Goal: Find contact information: Find contact information

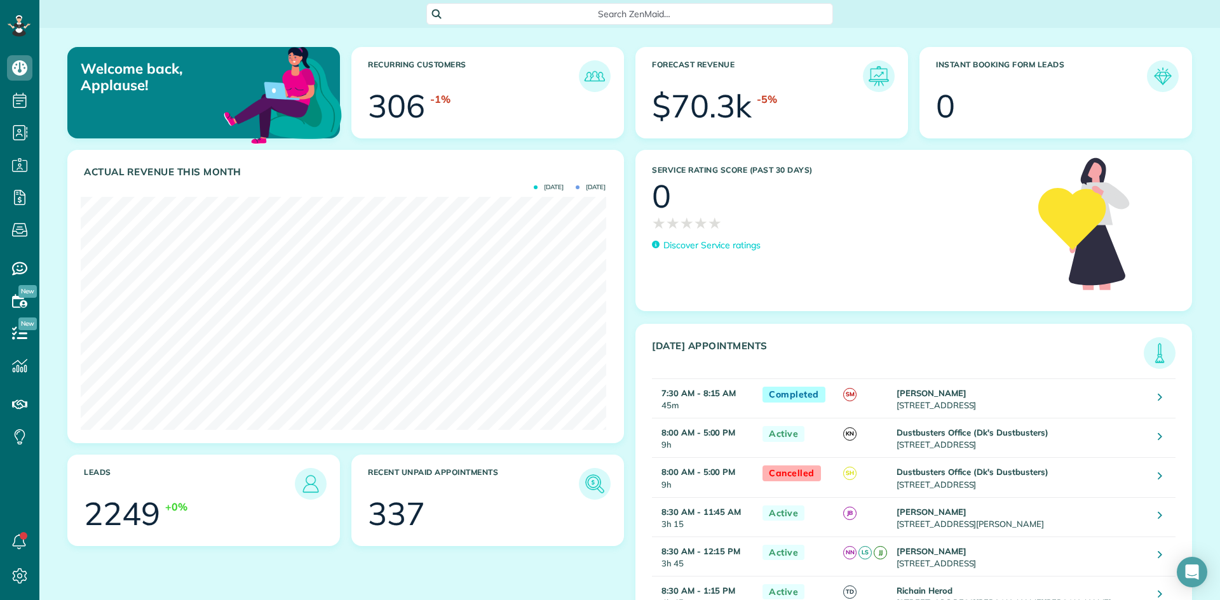
scroll to position [233, 525]
click at [1155, 353] on img at bounding box center [1159, 353] width 29 height 29
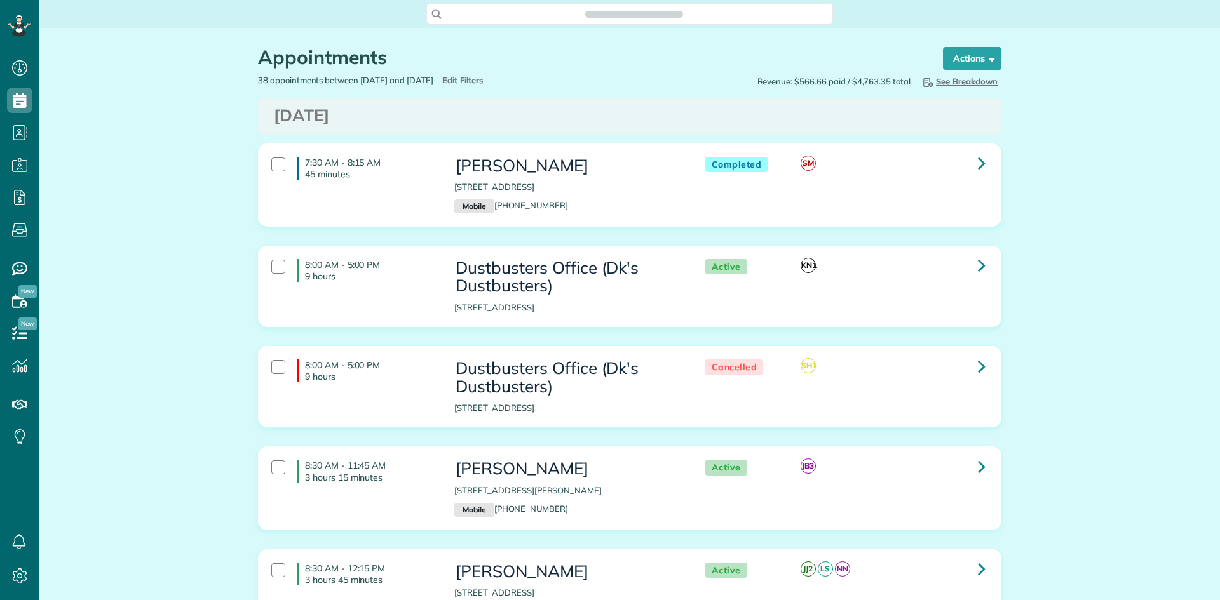
scroll to position [6, 6]
type input "**********"
click at [484, 80] on span "Edit Filters" at bounding box center [462, 80] width 41 height 10
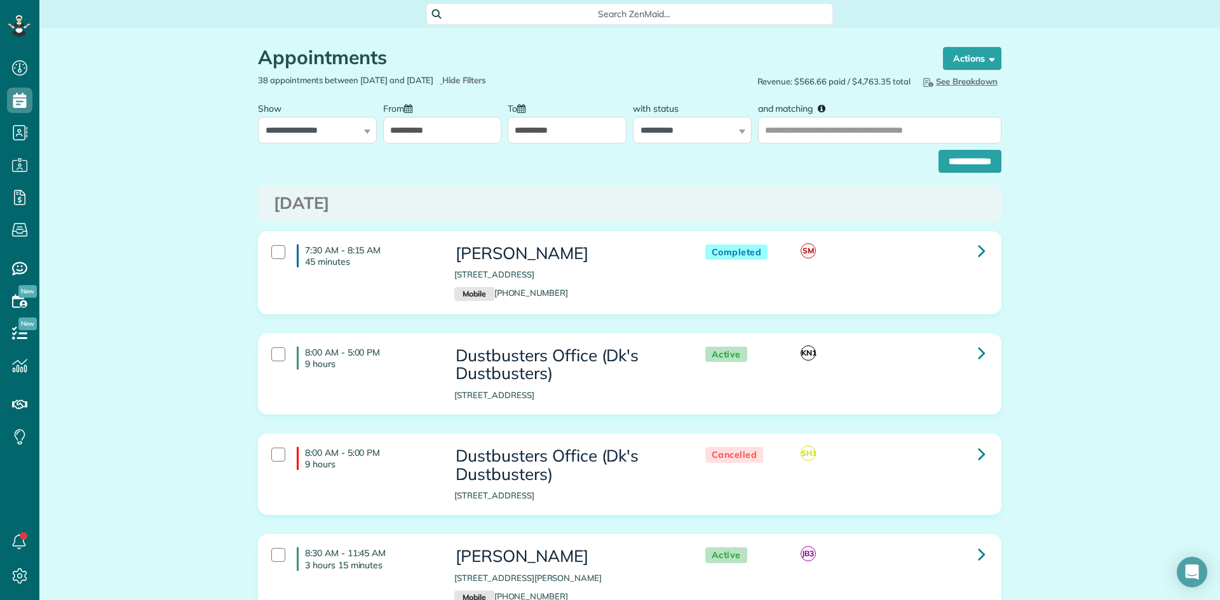
click at [422, 126] on input "**********" at bounding box center [442, 130] width 119 height 27
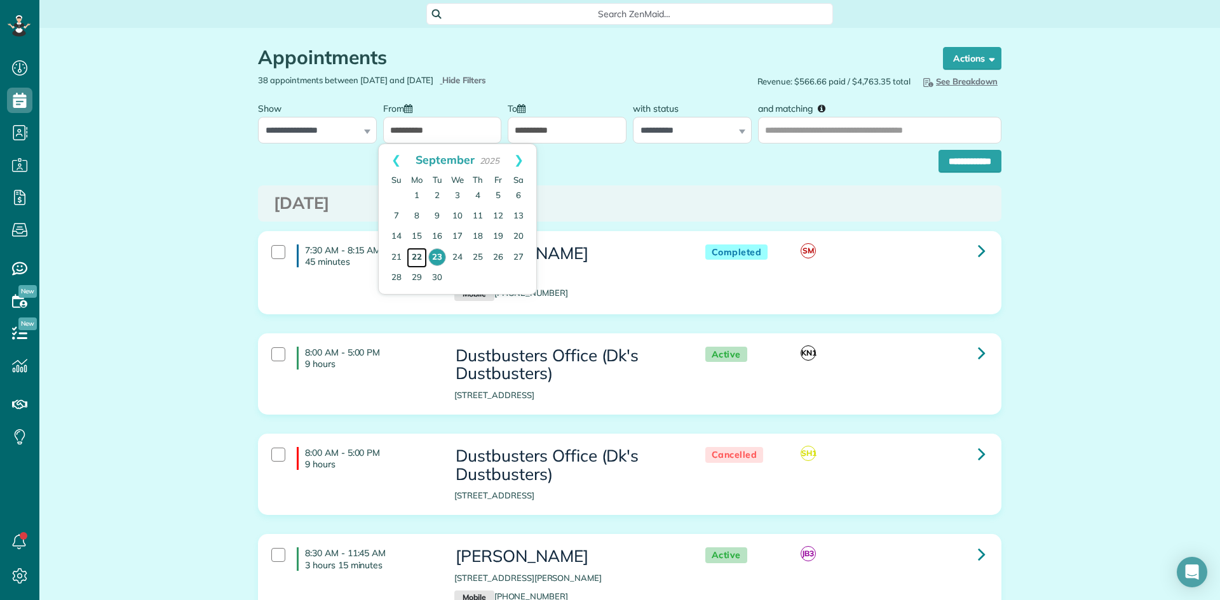
click at [418, 255] on link "22" at bounding box center [417, 258] width 20 height 20
type input "**********"
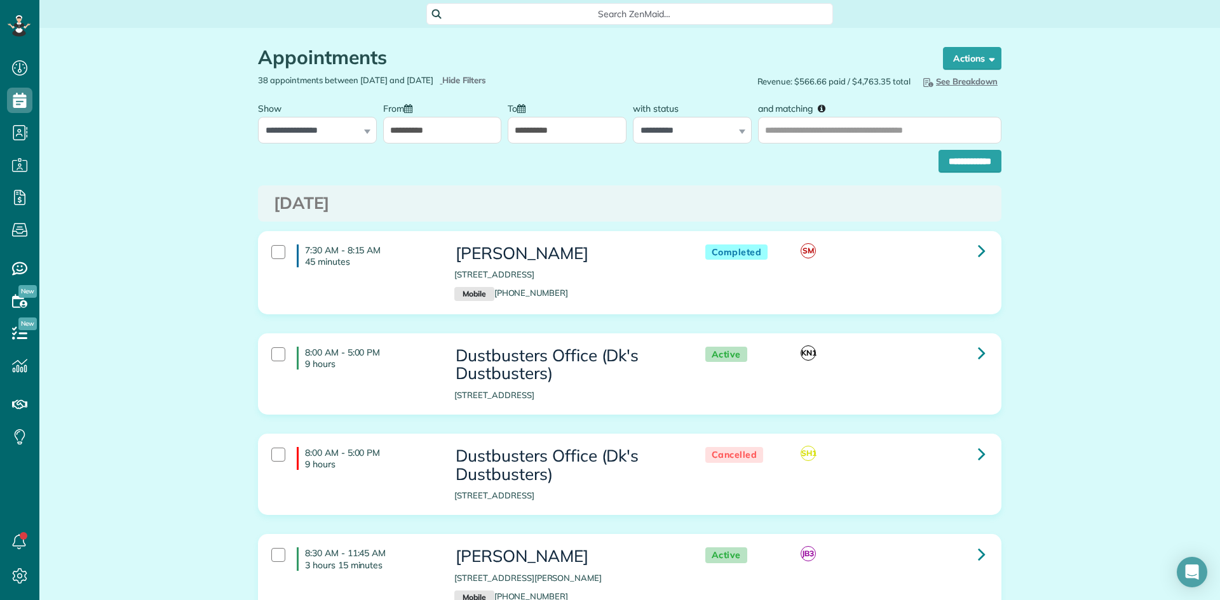
click at [533, 128] on input "**********" at bounding box center [567, 130] width 119 height 27
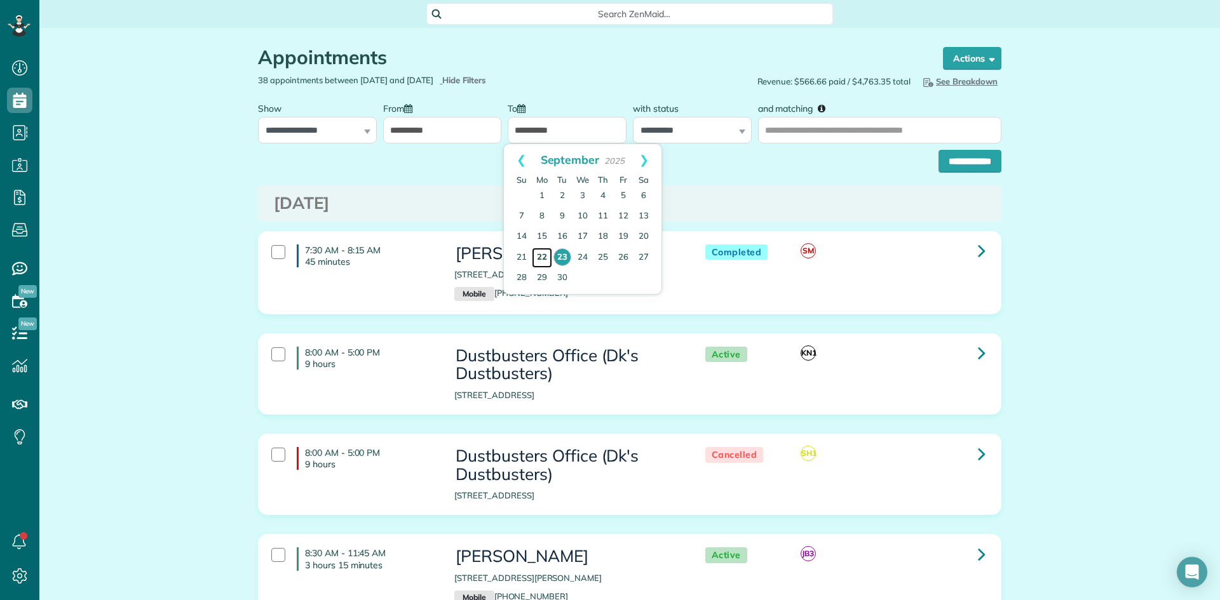
click at [546, 259] on link "22" at bounding box center [542, 258] width 20 height 20
type input "**********"
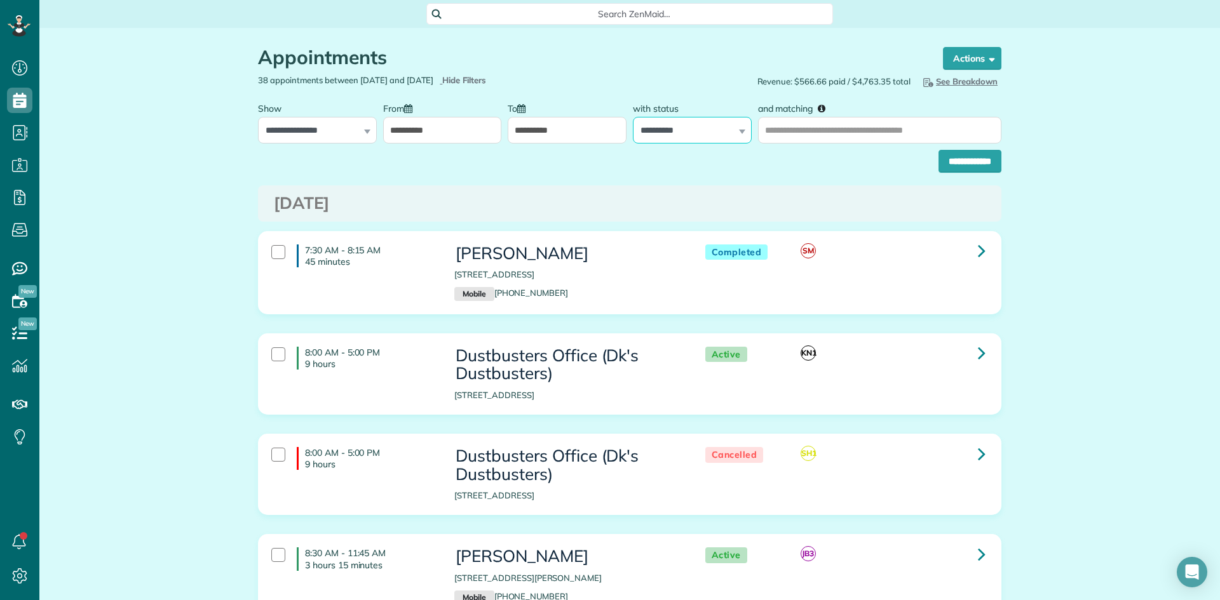
click at [678, 132] on select "**********" at bounding box center [692, 130] width 119 height 27
click at [969, 157] on input "**********" at bounding box center [969, 161] width 63 height 23
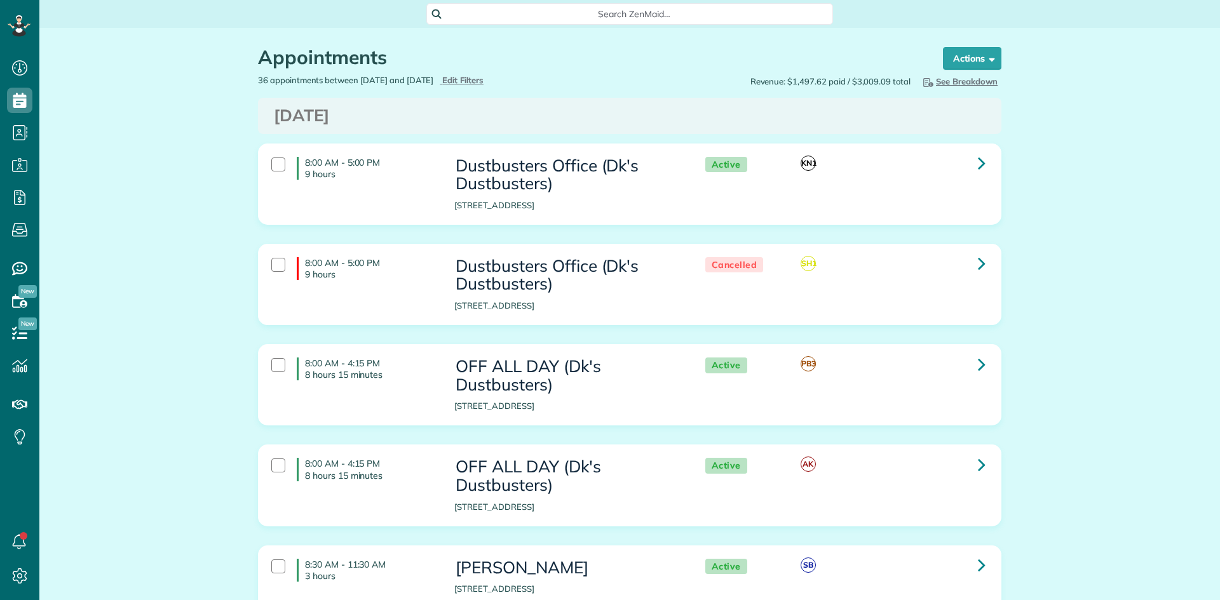
scroll to position [6, 6]
type input "**********"
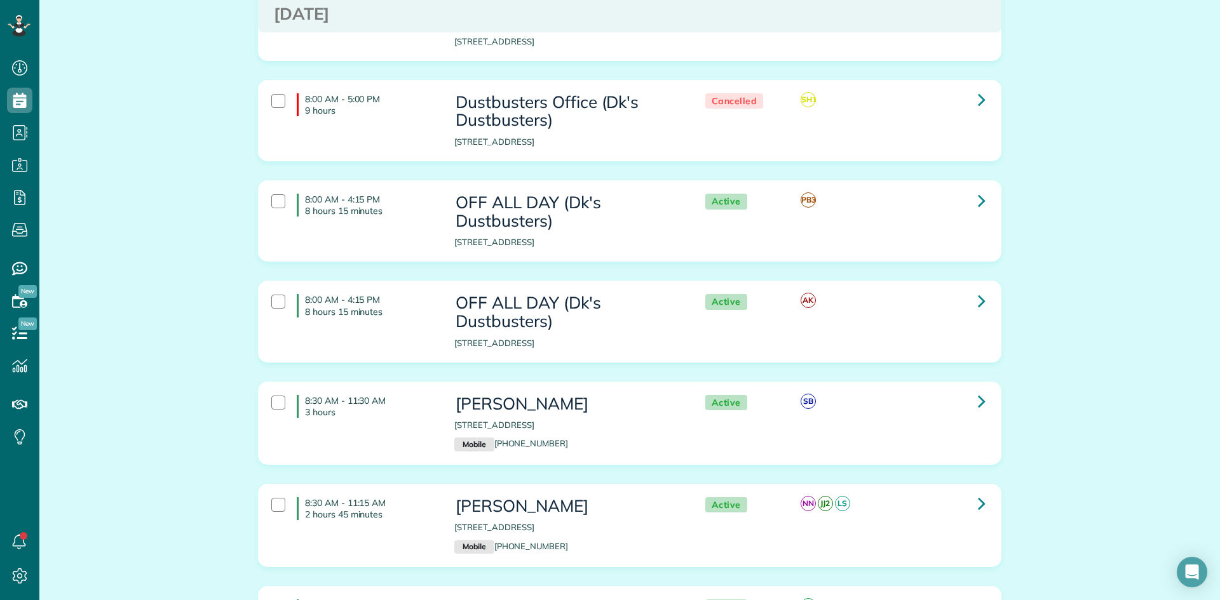
scroll to position [0, 0]
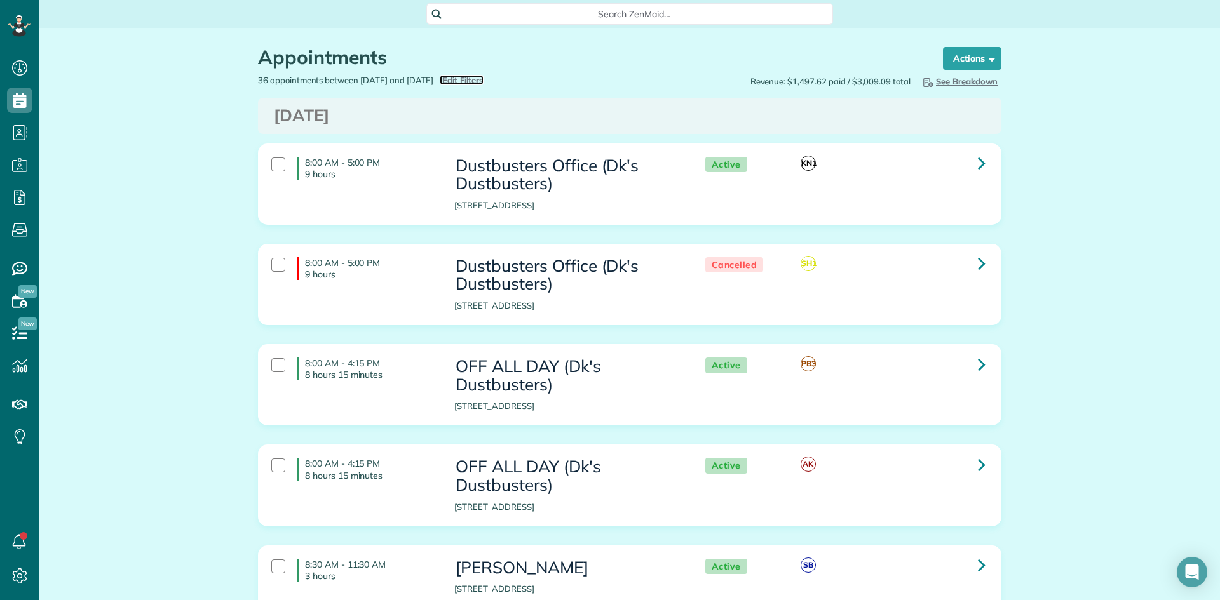
click at [484, 76] on span "Edit Filters" at bounding box center [462, 80] width 41 height 10
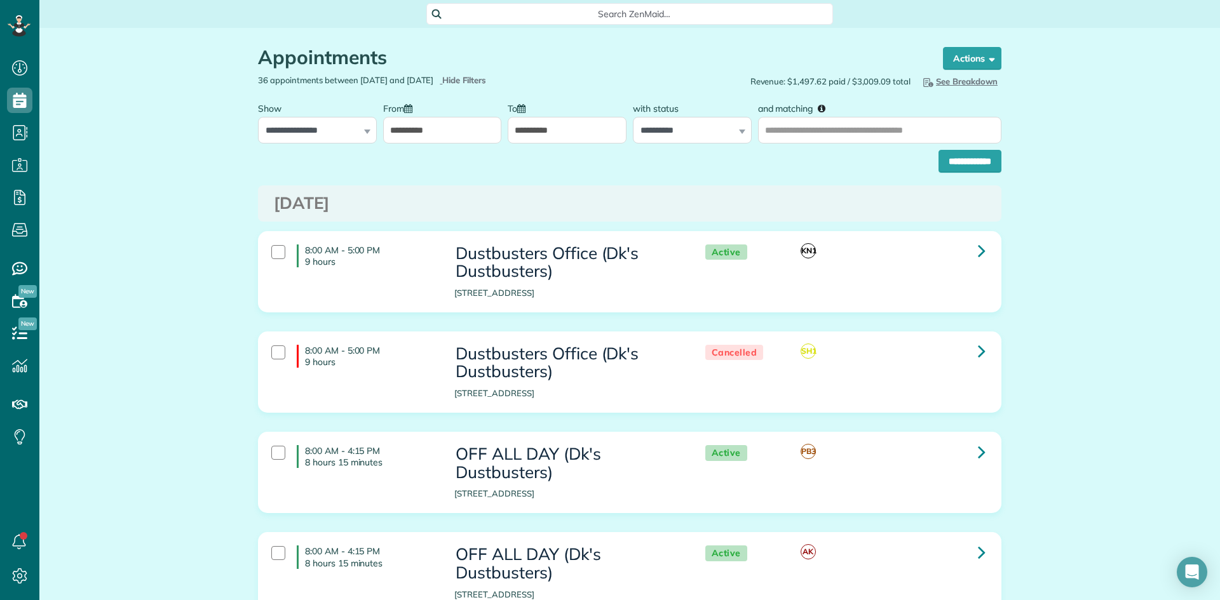
click at [411, 132] on input "**********" at bounding box center [442, 130] width 119 height 27
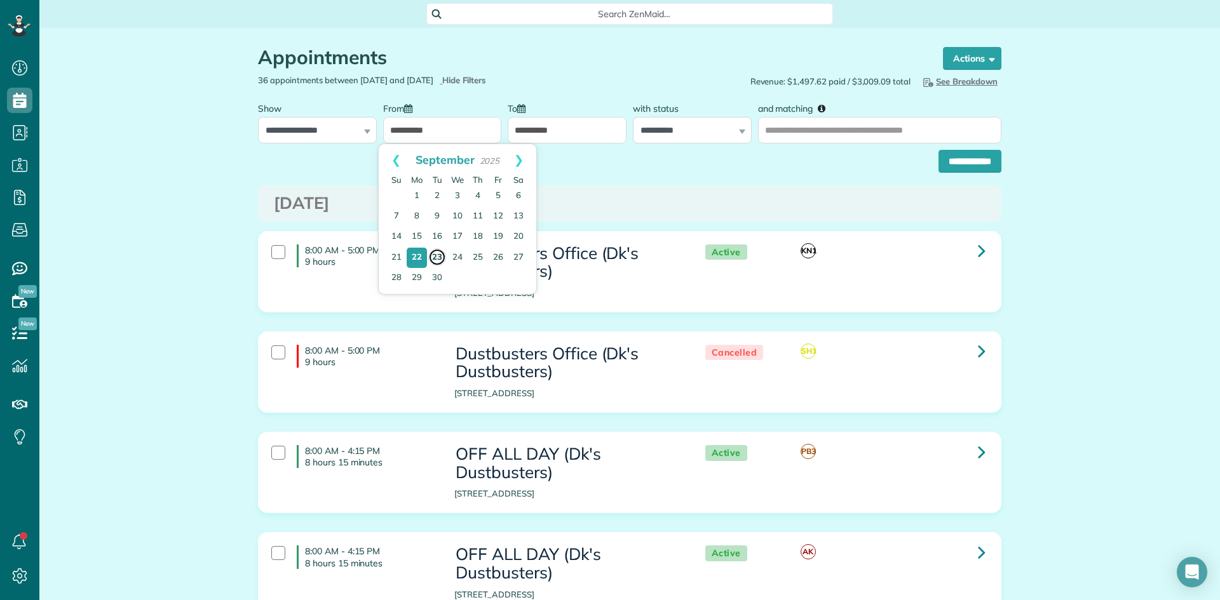
click at [439, 255] on link "23" at bounding box center [437, 257] width 18 height 18
type input "**********"
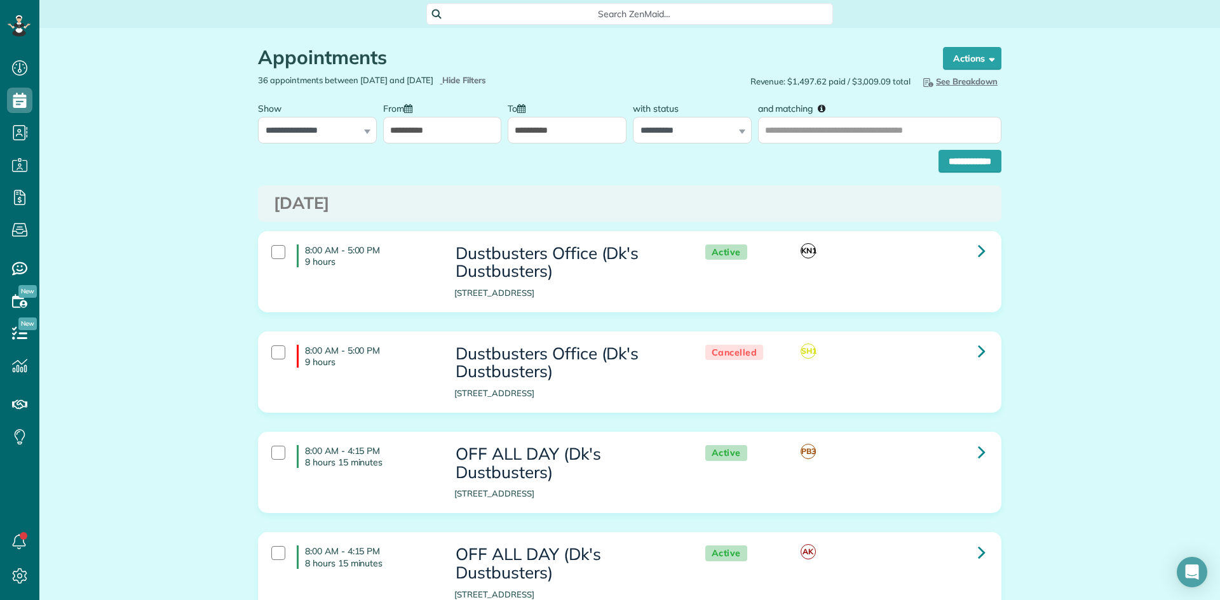
click at [546, 133] on input "**********" at bounding box center [567, 130] width 119 height 27
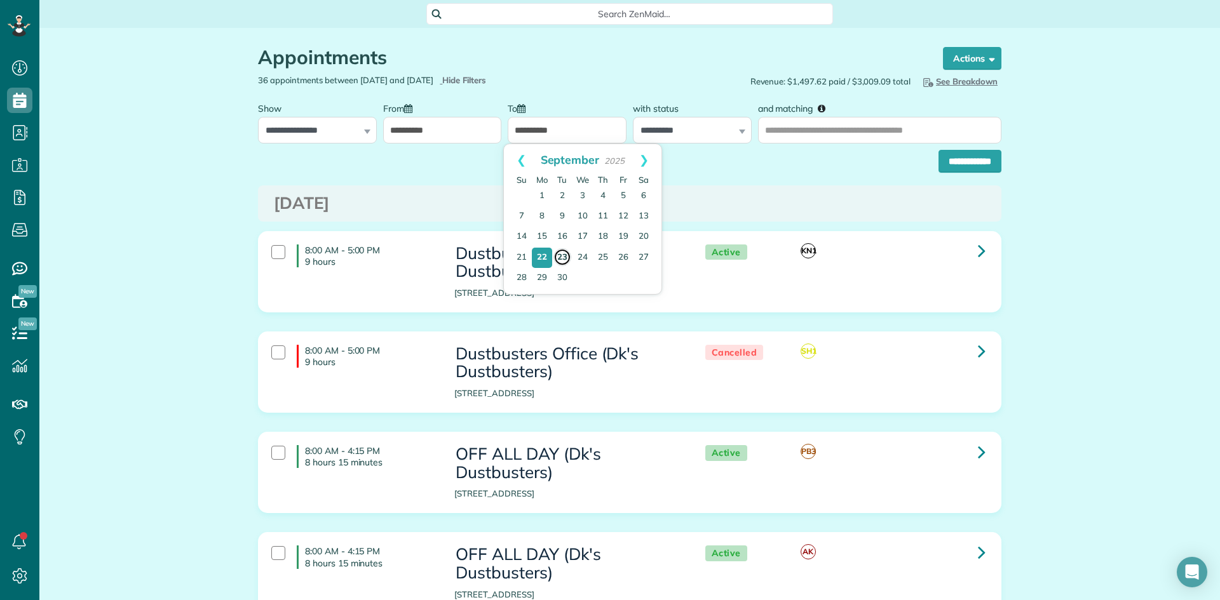
click at [559, 256] on link "23" at bounding box center [562, 257] width 18 height 18
type input "**********"
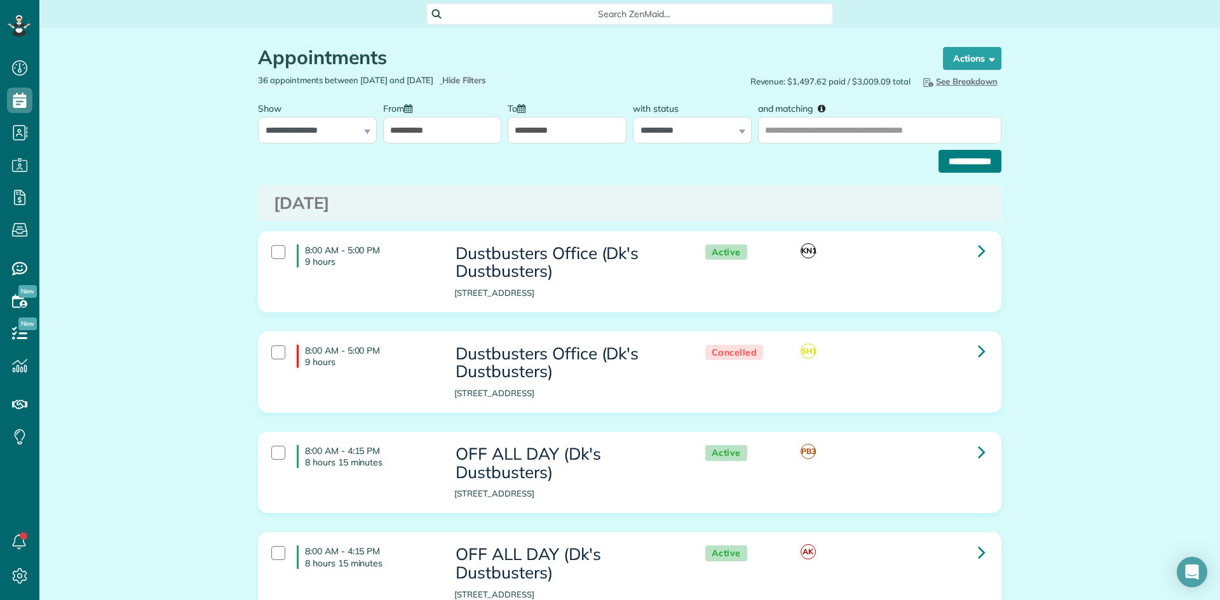
click at [949, 159] on input "**********" at bounding box center [969, 161] width 63 height 23
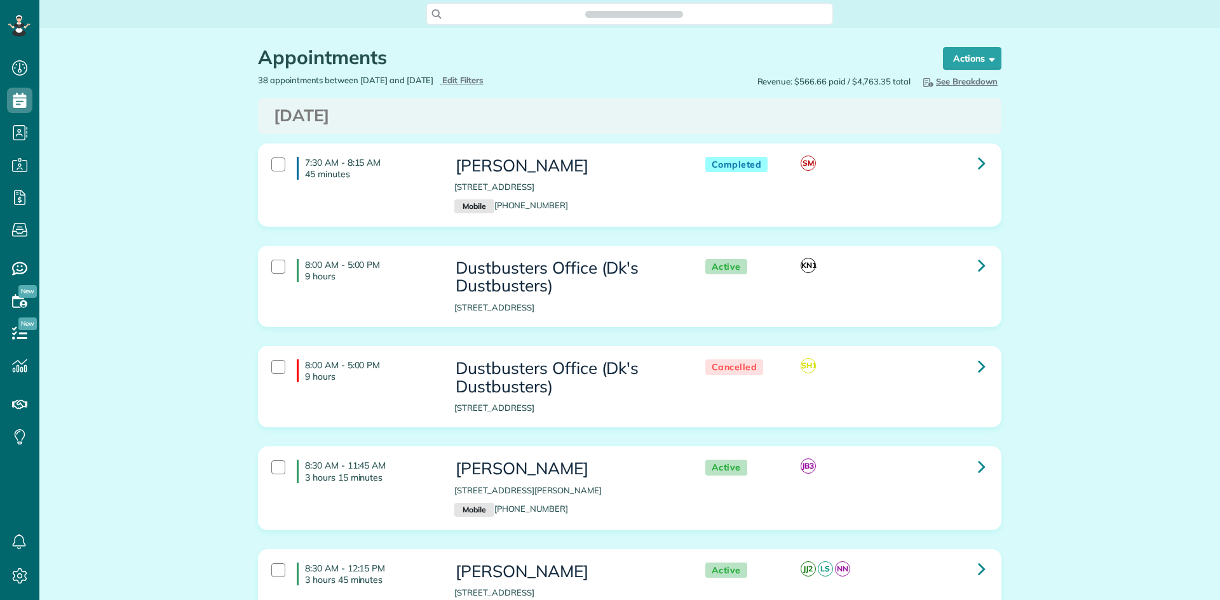
scroll to position [6, 6]
type input "**********"
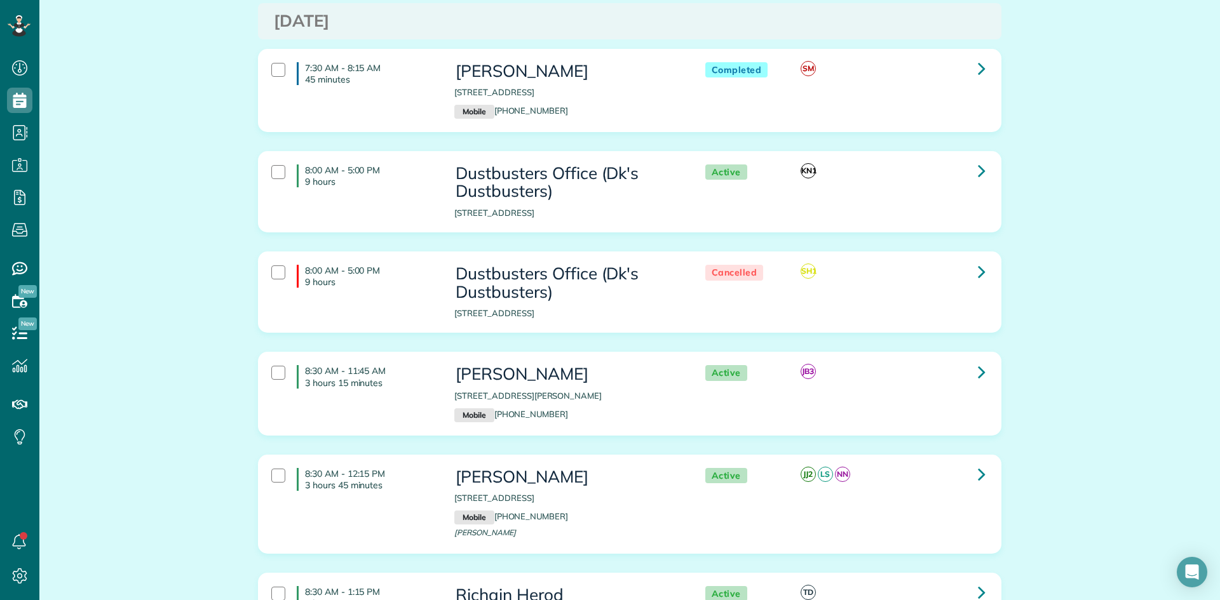
scroll to position [0, 0]
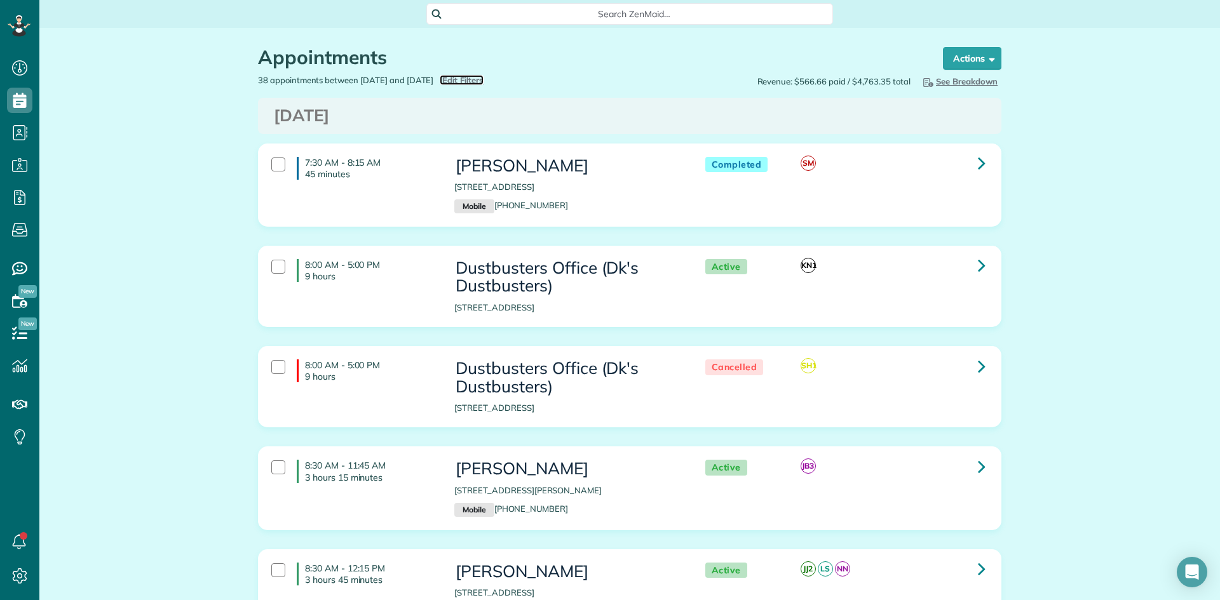
click at [484, 79] on span "Edit Filters" at bounding box center [462, 80] width 41 height 10
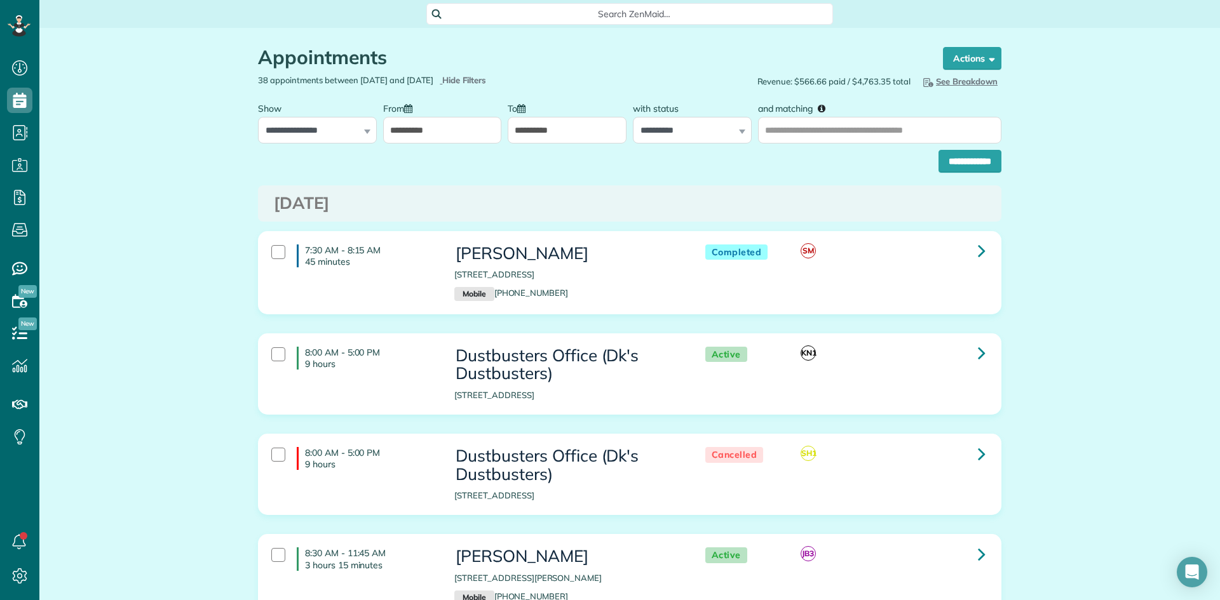
click at [404, 134] on input "**********" at bounding box center [442, 130] width 119 height 27
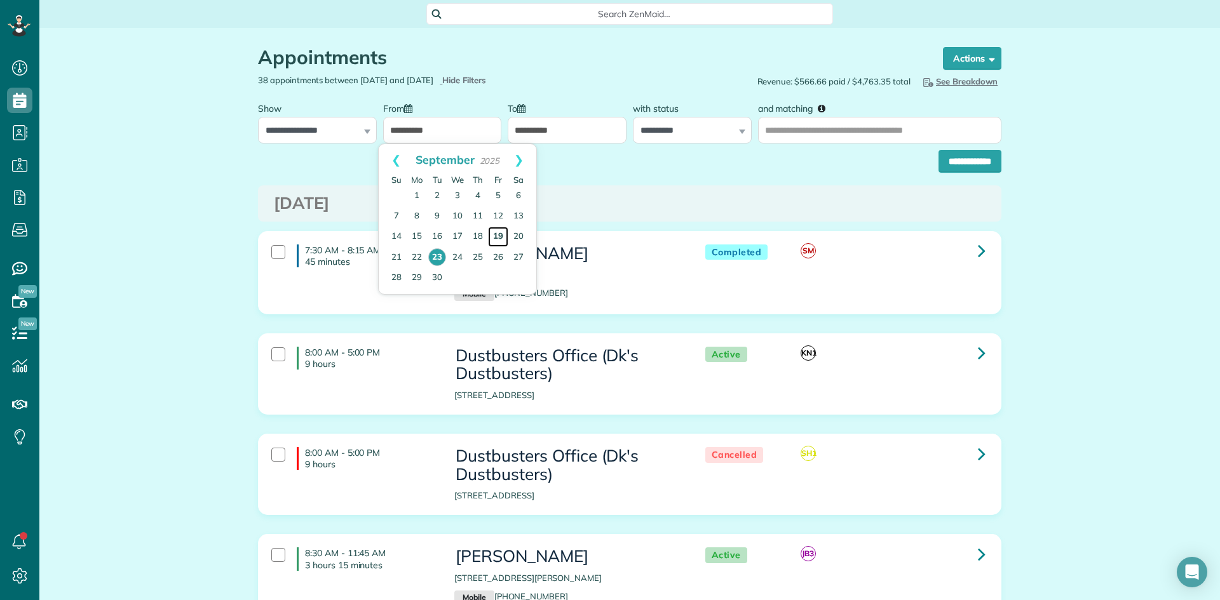
click at [499, 238] on link "19" at bounding box center [498, 237] width 20 height 20
type input "**********"
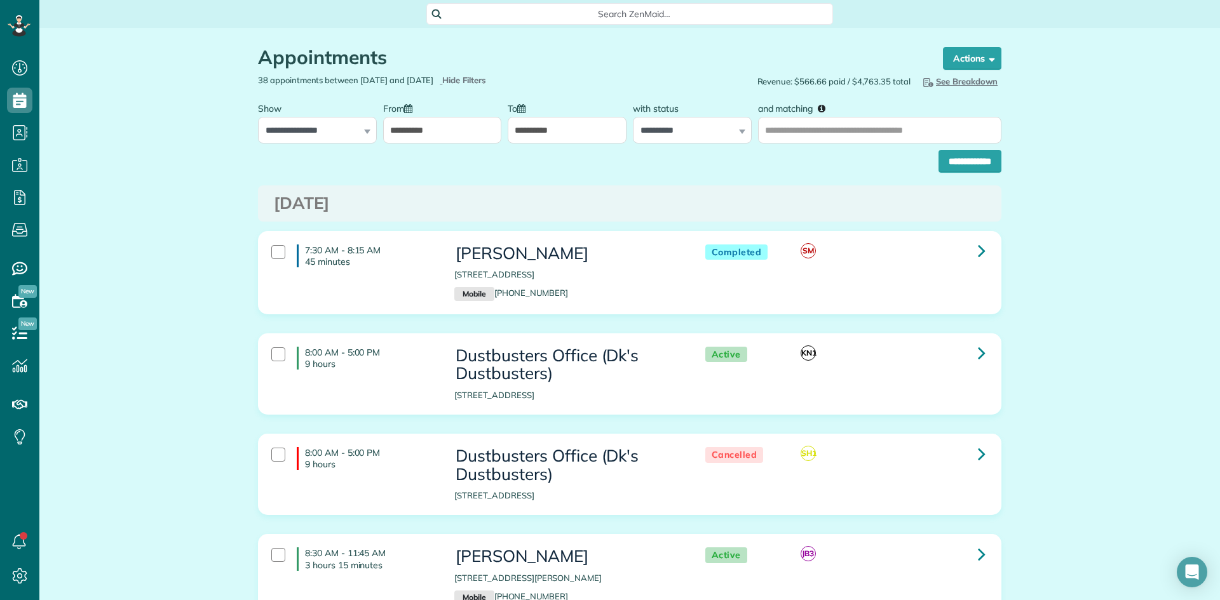
click at [538, 132] on input "**********" at bounding box center [567, 130] width 119 height 27
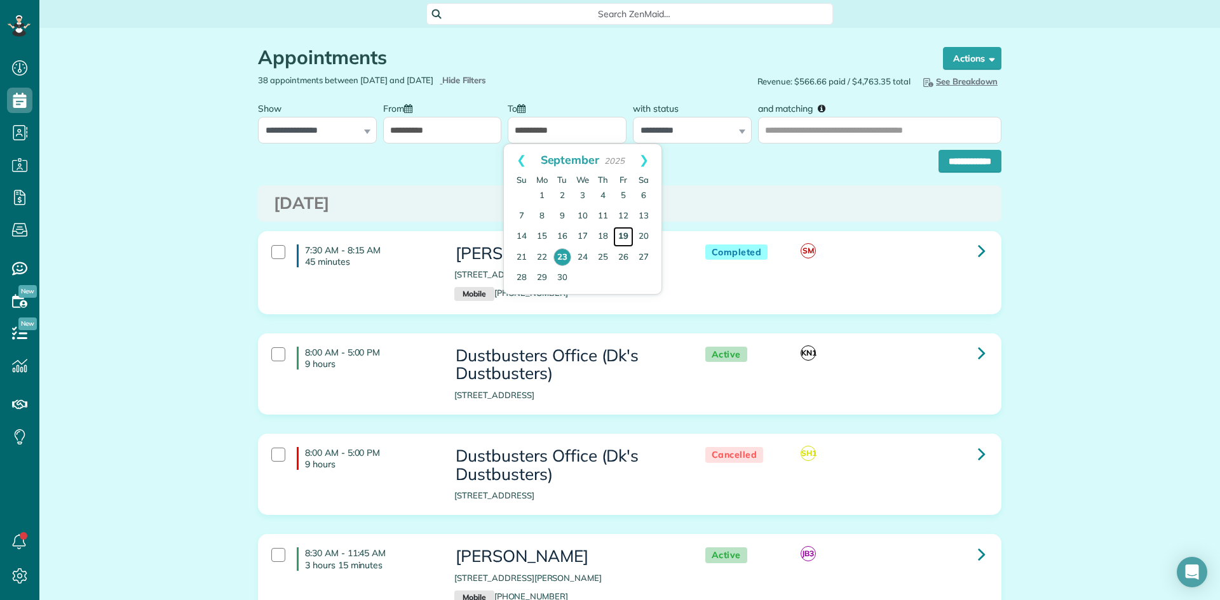
click at [625, 234] on link "19" at bounding box center [623, 237] width 20 height 20
type input "**********"
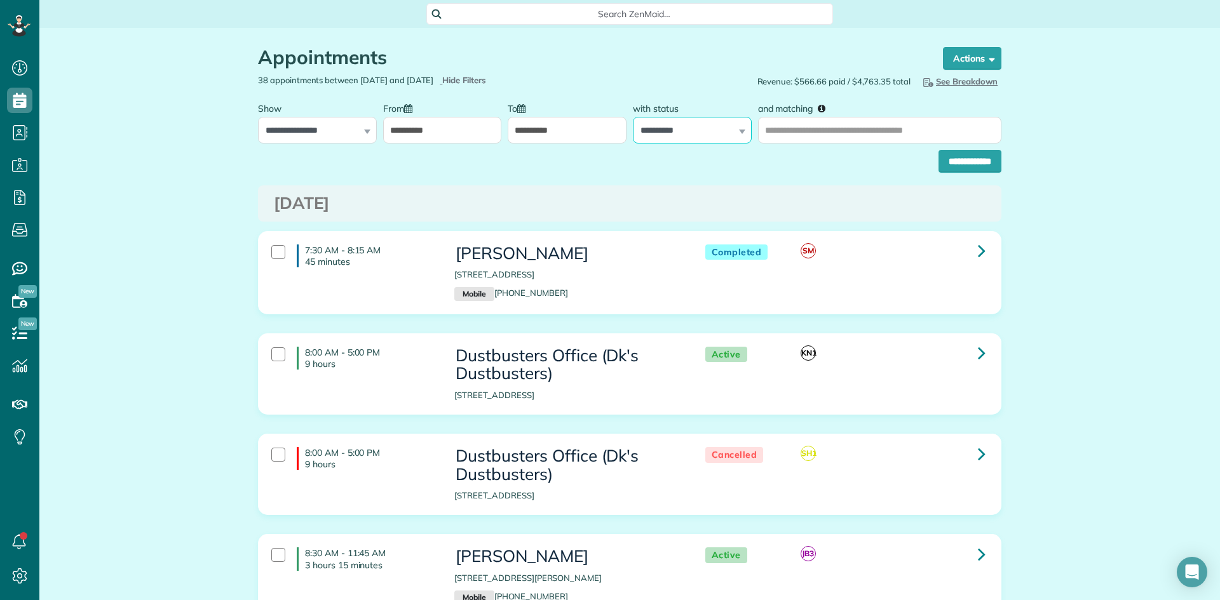
click at [719, 137] on select "**********" at bounding box center [692, 130] width 119 height 27
select select "****"
click at [633, 117] on select "**********" at bounding box center [692, 130] width 119 height 27
click at [958, 165] on input "**********" at bounding box center [969, 161] width 63 height 23
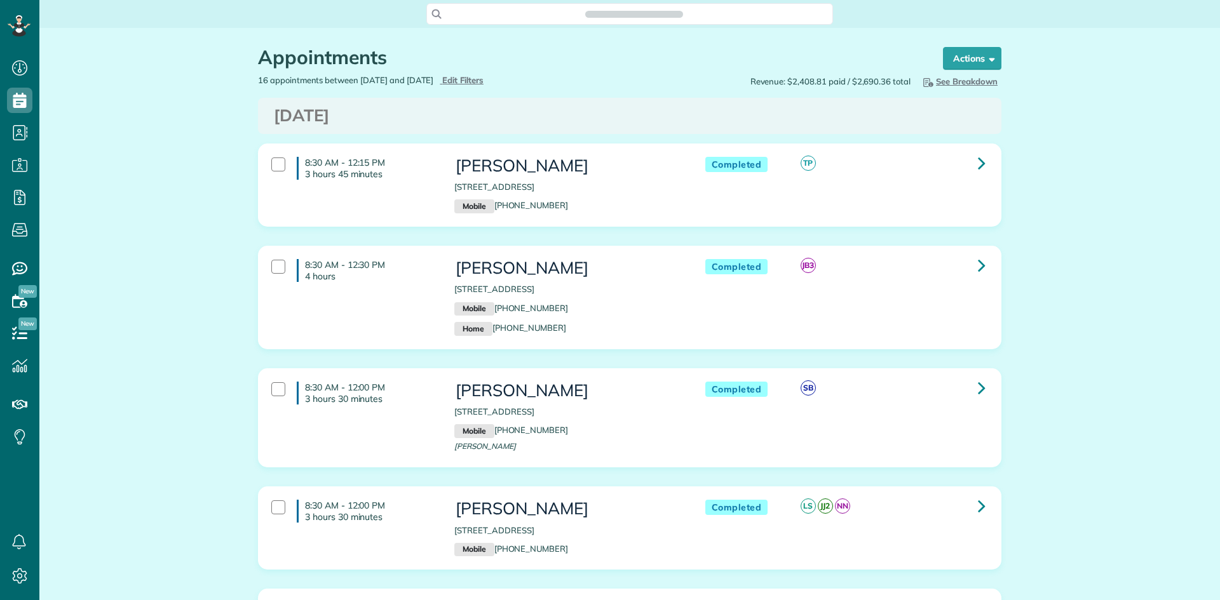
scroll to position [6, 6]
drag, startPoint x: 552, startPoint y: 165, endPoint x: 444, endPoint y: 163, distance: 108.7
click at [445, 163] on div "Janet Ellison 6087 Scarborough Lane League City TX 77573 Mobile (409) 692-0165" at bounding box center [567, 185] width 244 height 69
copy h3 "Janet Ellison"
drag, startPoint x: 612, startPoint y: 269, endPoint x: 431, endPoint y: 269, distance: 181.1
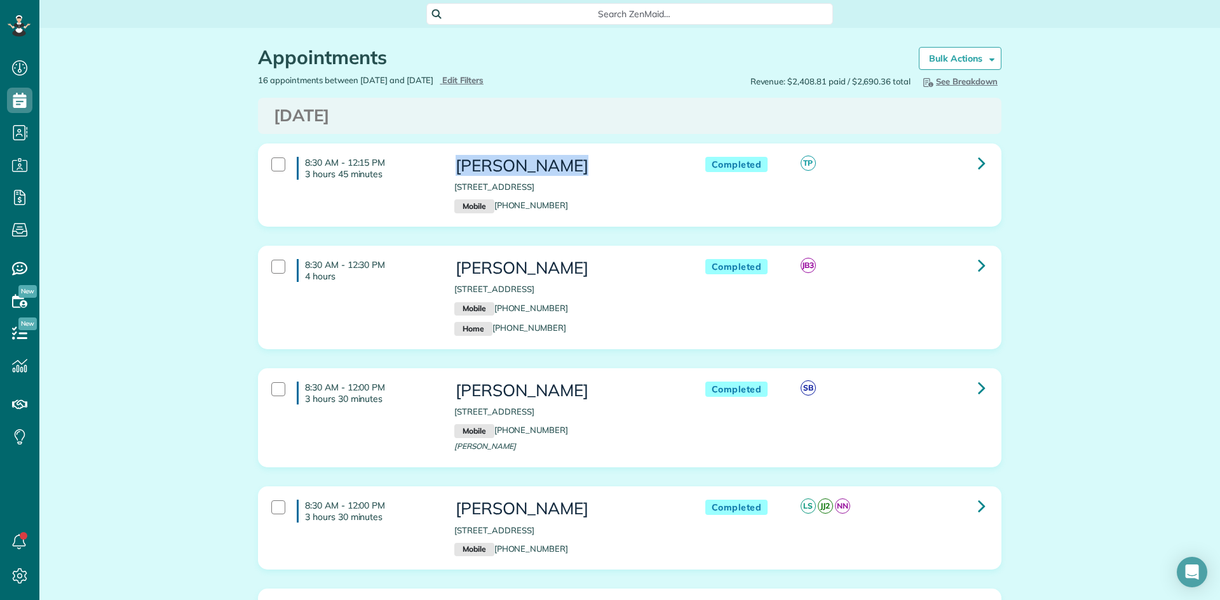
click at [431, 269] on div "8:30 AM - 12:30 PM 4 hours Christine Alexander 16010 Mesa Verde Drive Houston T…" at bounding box center [628, 298] width 733 height 90
click at [604, 269] on h3 "Christine Alexander" at bounding box center [566, 268] width 225 height 18
drag, startPoint x: 604, startPoint y: 269, endPoint x: 459, endPoint y: 269, distance: 144.9
click at [459, 269] on h3 "Christine Alexander" at bounding box center [566, 268] width 225 height 18
click at [978, 164] on icon at bounding box center [982, 163] width 8 height 22
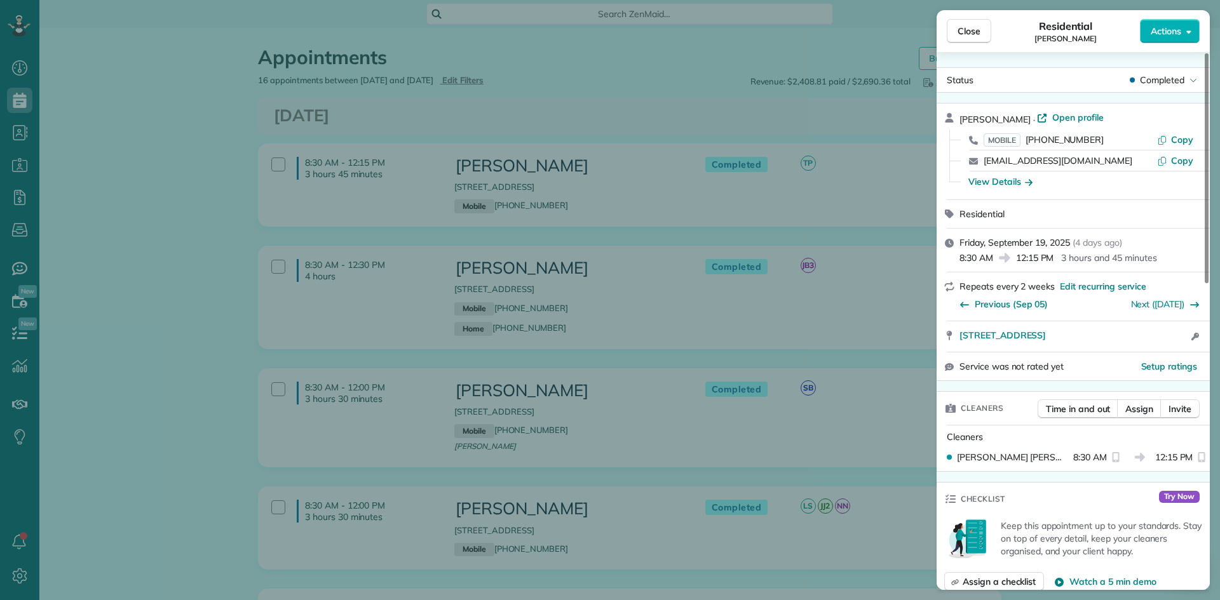
drag, startPoint x: 1010, startPoint y: 120, endPoint x: 957, endPoint y: 122, distance: 52.8
click at [957, 122] on div "Janet Ellison · Open profile MOBILE (409) 692-0165 Copy jke2525@gmail.com Copy …" at bounding box center [1073, 152] width 273 height 96
drag, startPoint x: 1097, startPoint y: 139, endPoint x: 1029, endPoint y: 144, distance: 68.2
click at [1029, 144] on div "MOBILE (409) 692-0165" at bounding box center [1070, 139] width 173 height 13
click at [974, 34] on span "Close" at bounding box center [969, 31] width 23 height 13
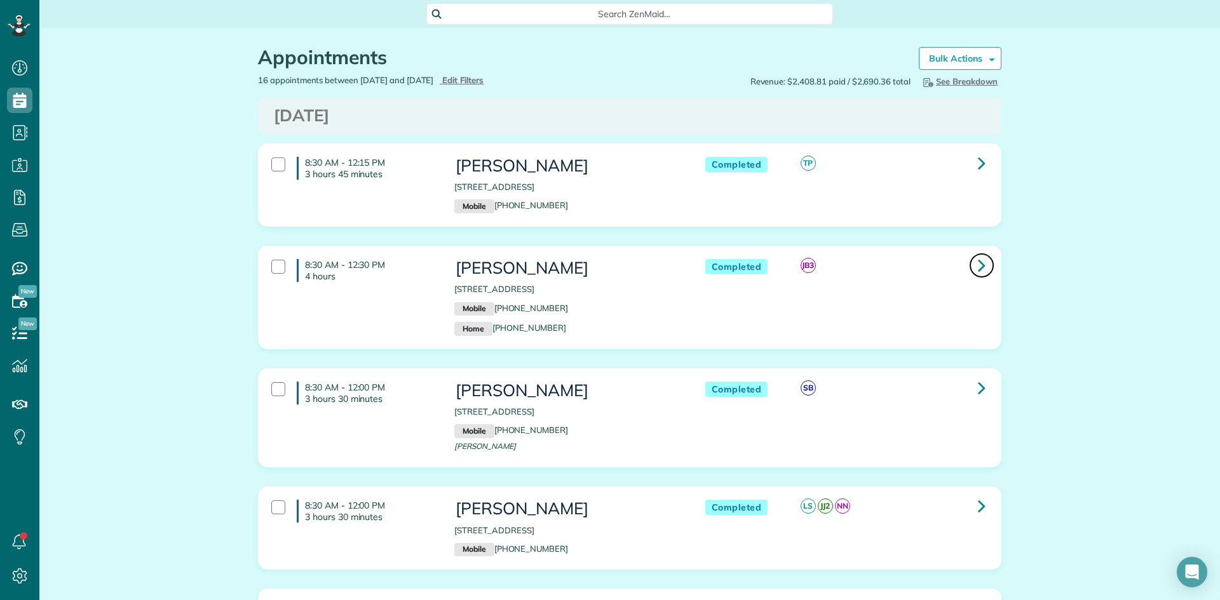
click at [970, 269] on link at bounding box center [981, 265] width 25 height 25
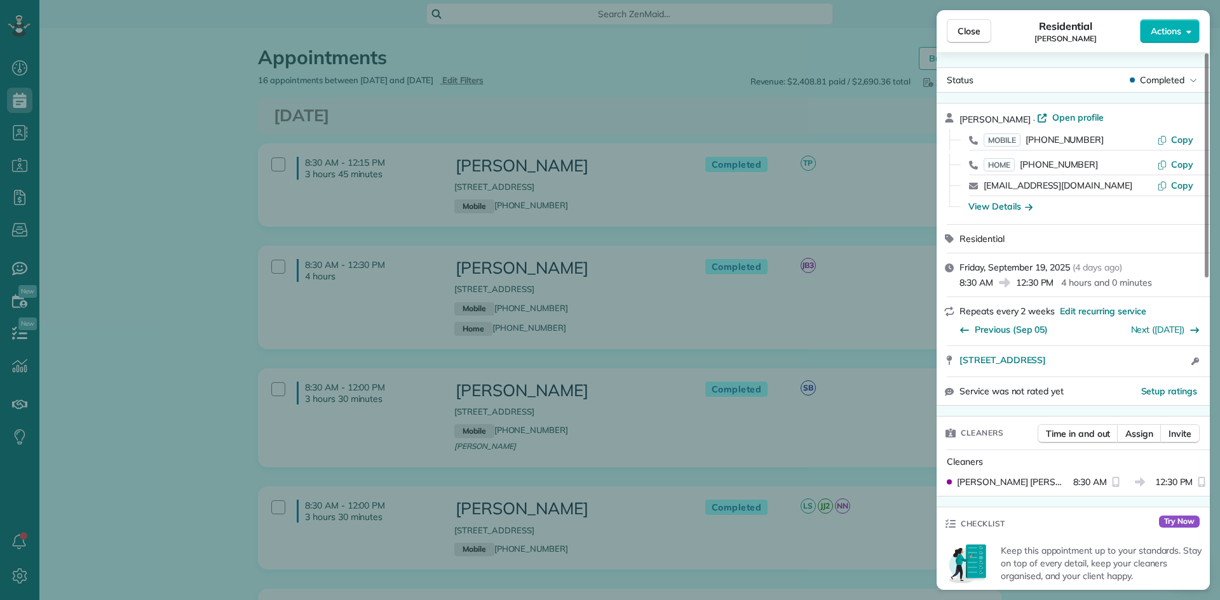
drag, startPoint x: 1039, startPoint y: 119, endPoint x: 958, endPoint y: 118, distance: 81.4
click at [958, 118] on div "Christine Alexander · Open profile MOBILE (832) 425-3602 Copy HOME (281) 984-78…" at bounding box center [1073, 164] width 273 height 121
drag, startPoint x: 1097, startPoint y: 139, endPoint x: 1026, endPoint y: 139, distance: 71.8
click at [1026, 139] on div "MOBILE (832) 425-3602" at bounding box center [1070, 139] width 173 height 13
click at [960, 34] on span "Close" at bounding box center [969, 31] width 23 height 13
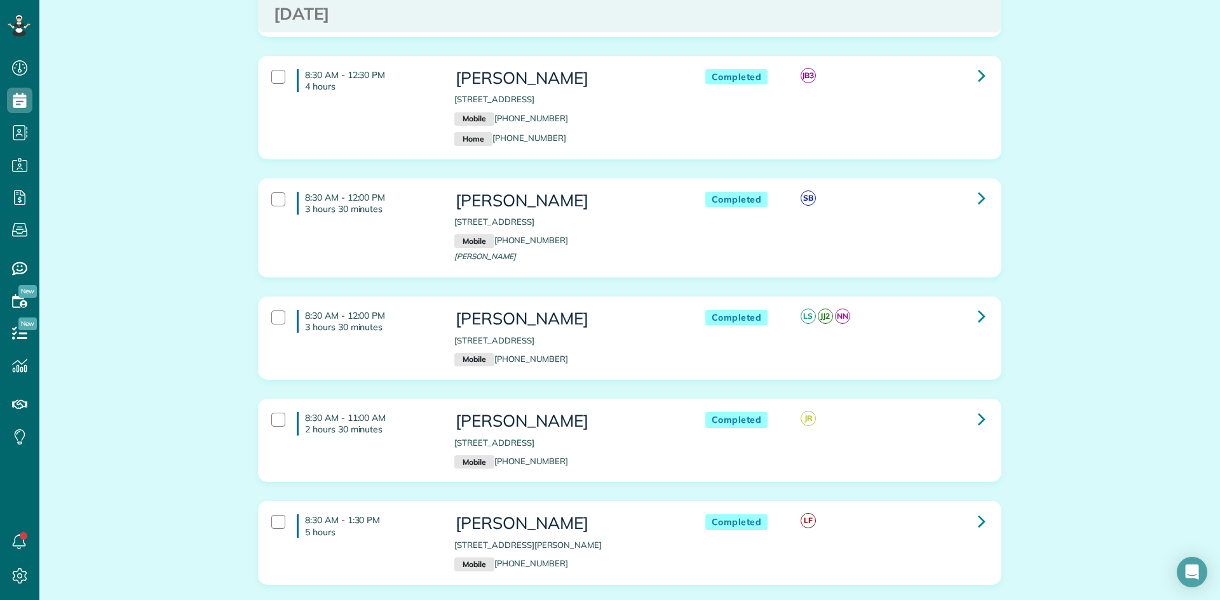
scroll to position [191, 0]
click at [969, 198] on link at bounding box center [981, 197] width 25 height 25
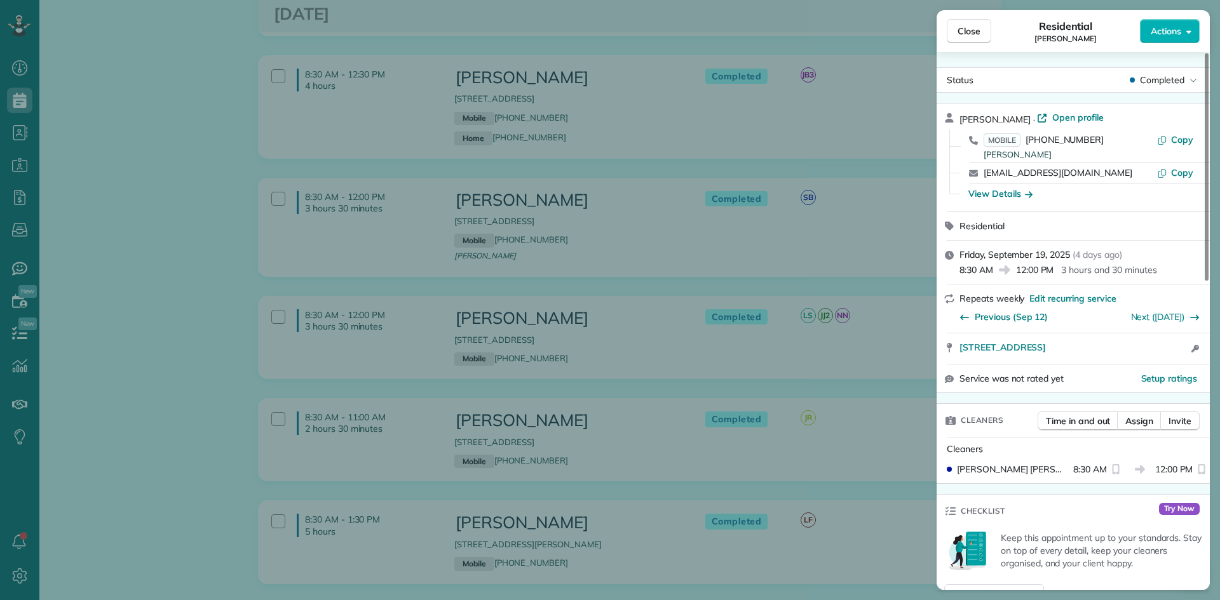
drag, startPoint x: 1034, startPoint y: 121, endPoint x: 961, endPoint y: 121, distance: 73.7
click at [961, 121] on div "Marty Huda-Roos · Open profile" at bounding box center [1080, 118] width 243 height 15
drag, startPoint x: 1097, startPoint y: 139, endPoint x: 1028, endPoint y: 140, distance: 68.6
click at [1028, 140] on div "MOBILE (714) 350-8213 Marty" at bounding box center [1070, 145] width 173 height 25
click at [977, 27] on span "Close" at bounding box center [969, 31] width 23 height 13
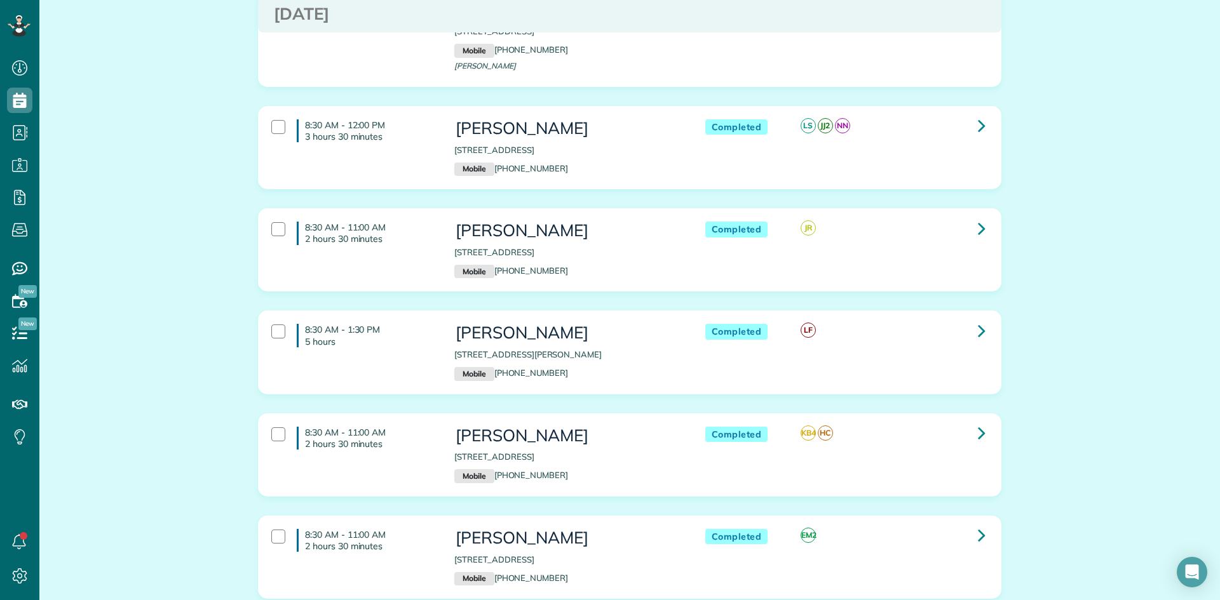
scroll to position [381, 0]
click at [972, 130] on link at bounding box center [981, 124] width 25 height 25
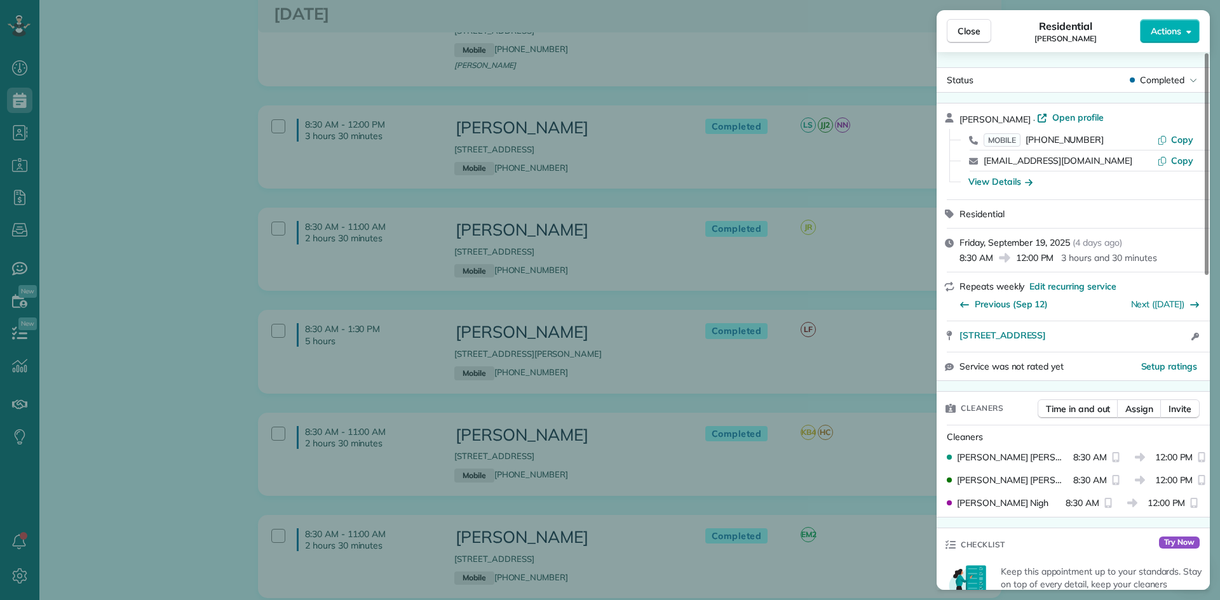
drag, startPoint x: 1009, startPoint y: 121, endPoint x: 961, endPoint y: 120, distance: 47.7
click at [961, 120] on div "Ashley Ellis · Open profile" at bounding box center [1080, 118] width 243 height 15
drag, startPoint x: 1094, startPoint y: 137, endPoint x: 1028, endPoint y: 143, distance: 65.8
click at [1028, 143] on div "MOBILE (903) 809-9099" at bounding box center [1070, 139] width 173 height 13
click at [963, 34] on span "Close" at bounding box center [969, 31] width 23 height 13
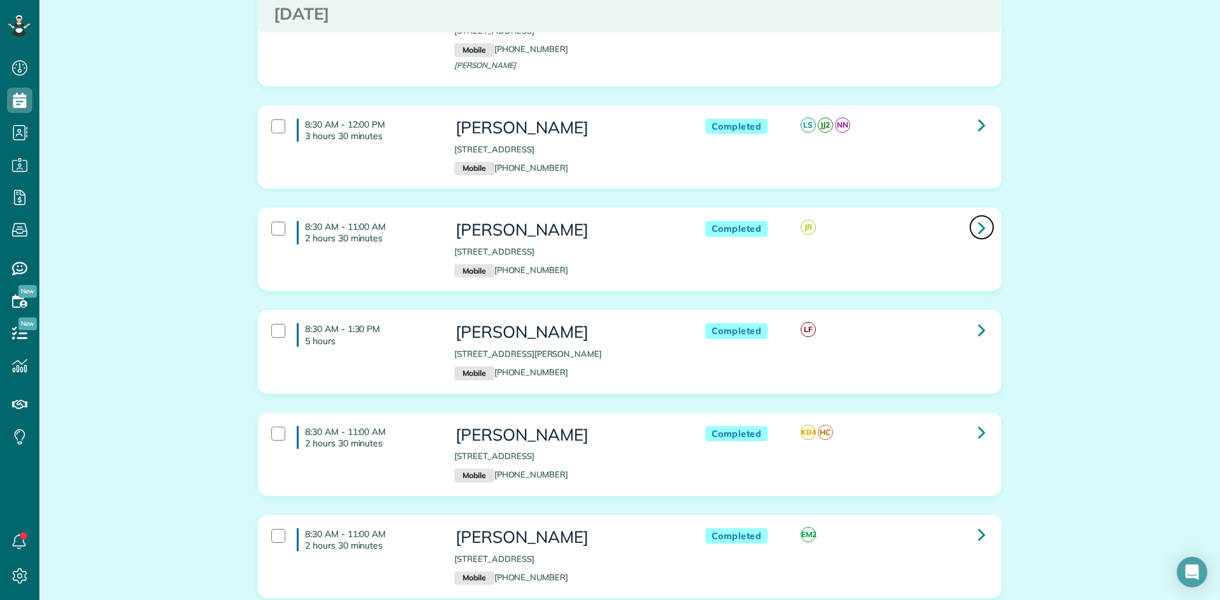
click at [970, 233] on link at bounding box center [981, 227] width 25 height 25
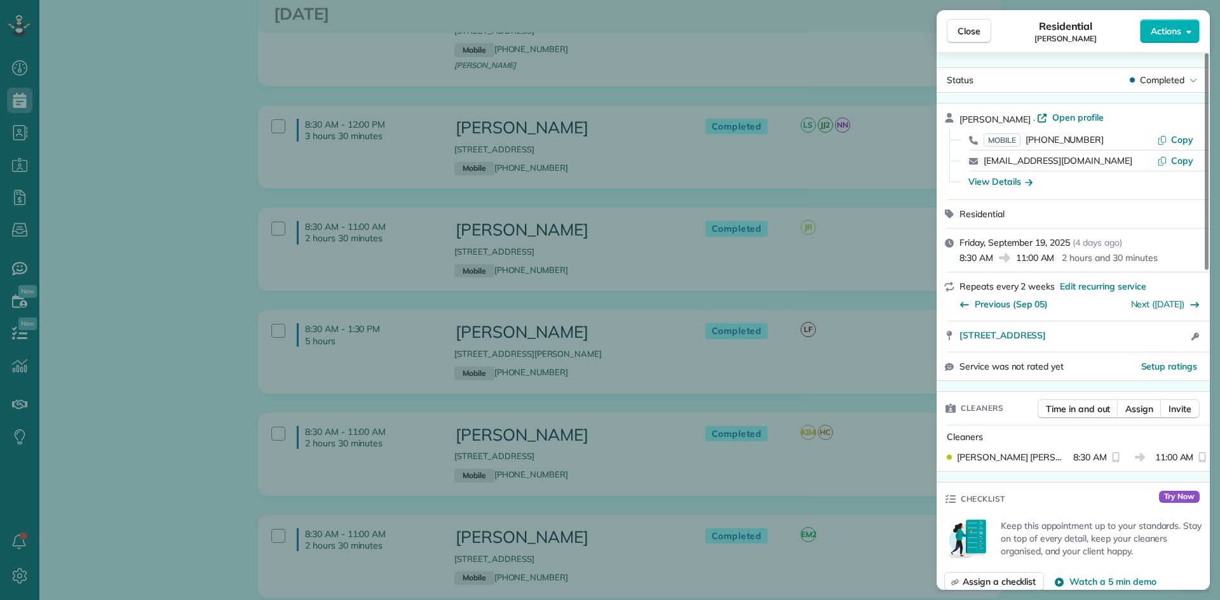
drag, startPoint x: 1027, startPoint y: 117, endPoint x: 961, endPoint y: 117, distance: 65.4
click at [961, 117] on div "Rhonda Greiner · Open profile" at bounding box center [1080, 118] width 243 height 15
drag, startPoint x: 1095, startPoint y: 140, endPoint x: 1028, endPoint y: 140, distance: 66.7
click at [1028, 140] on div "MOBILE (281) 723-7554" at bounding box center [1070, 139] width 173 height 13
click at [966, 37] on button "Close" at bounding box center [969, 31] width 44 height 24
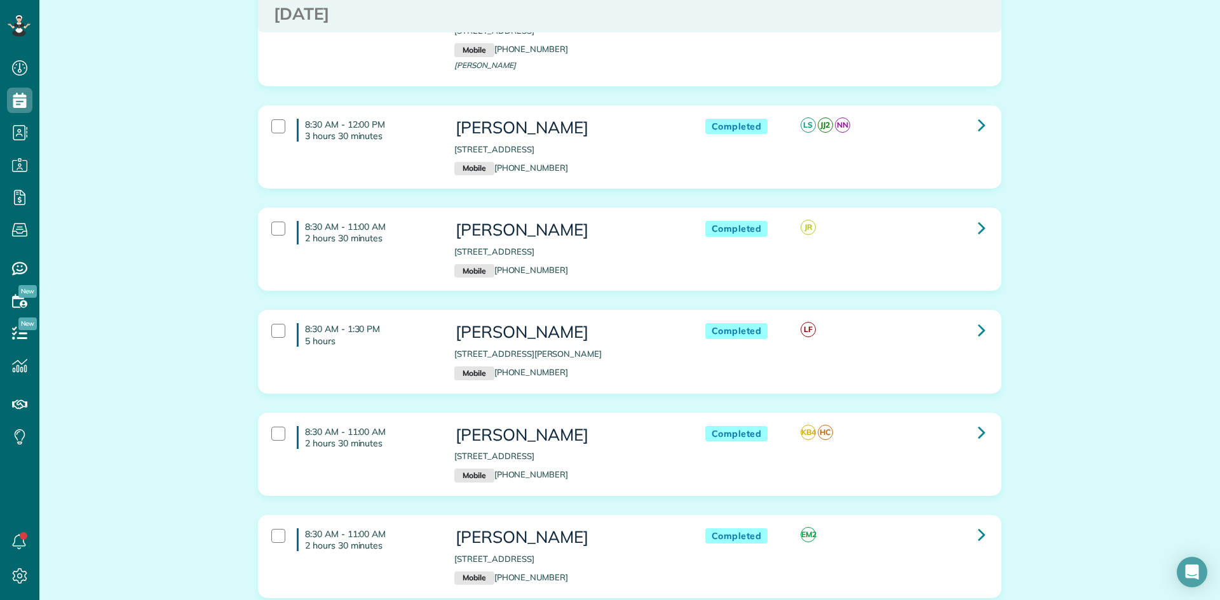
scroll to position [635, 0]
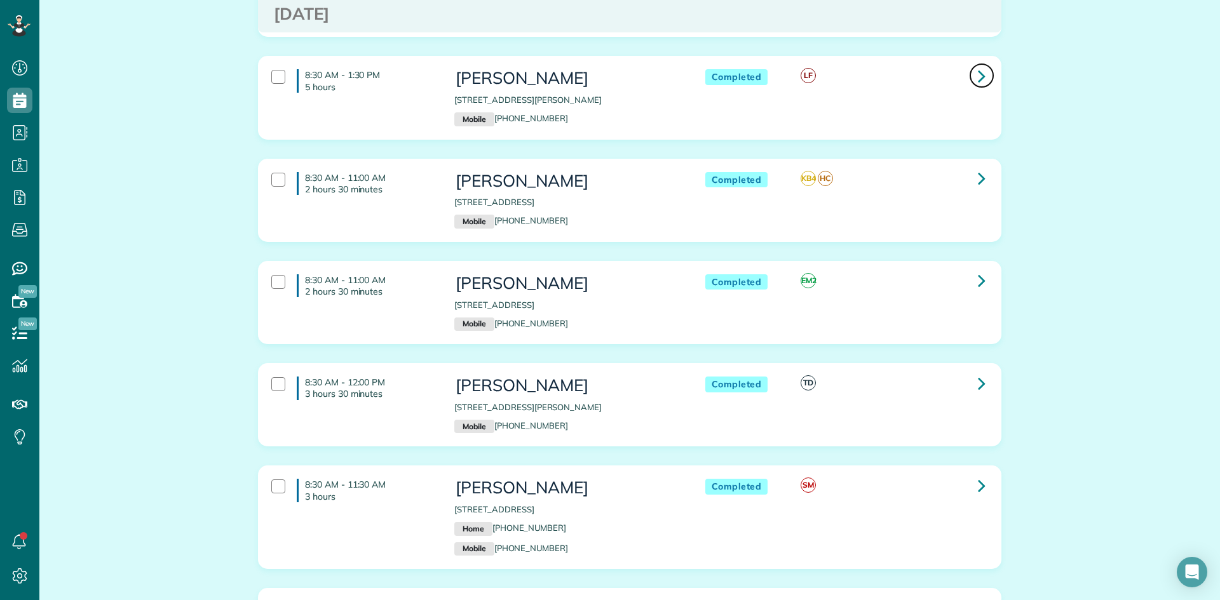
click at [978, 77] on icon at bounding box center [982, 76] width 8 height 22
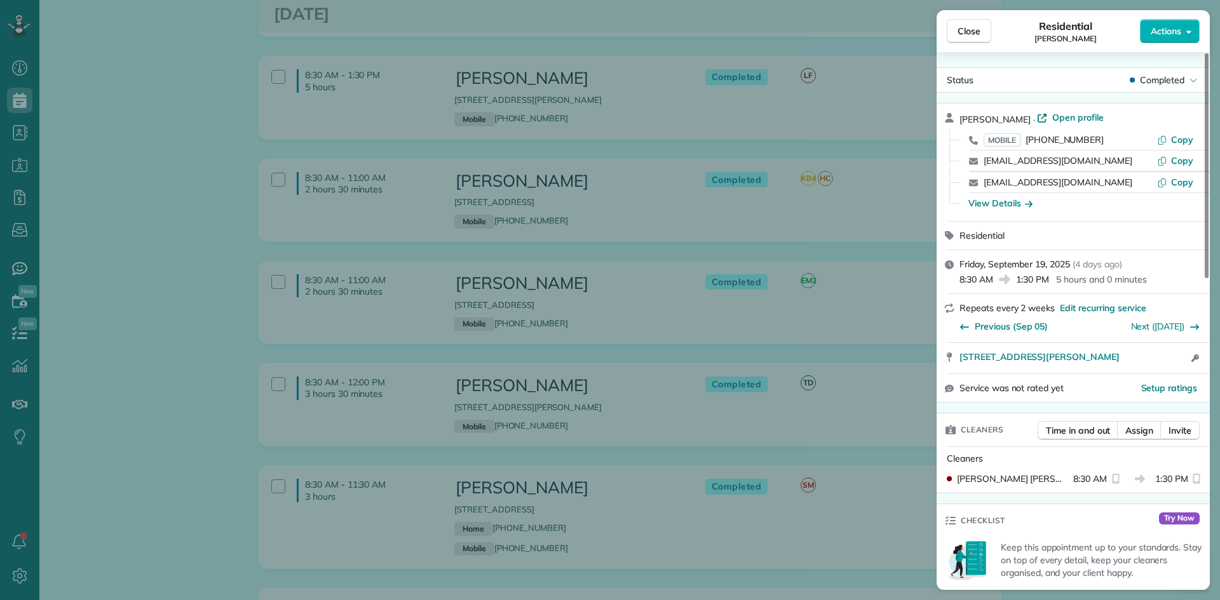
drag, startPoint x: 1023, startPoint y: 118, endPoint x: 961, endPoint y: 119, distance: 61.6
click at [961, 119] on div "Kathy Pritchard · Open profile" at bounding box center [1080, 118] width 243 height 15
drag, startPoint x: 1102, startPoint y: 140, endPoint x: 1028, endPoint y: 140, distance: 73.7
click at [1028, 140] on div "MOBILE (713) 252-0695" at bounding box center [1070, 139] width 173 height 13
click at [970, 29] on span "Close" at bounding box center [969, 31] width 23 height 13
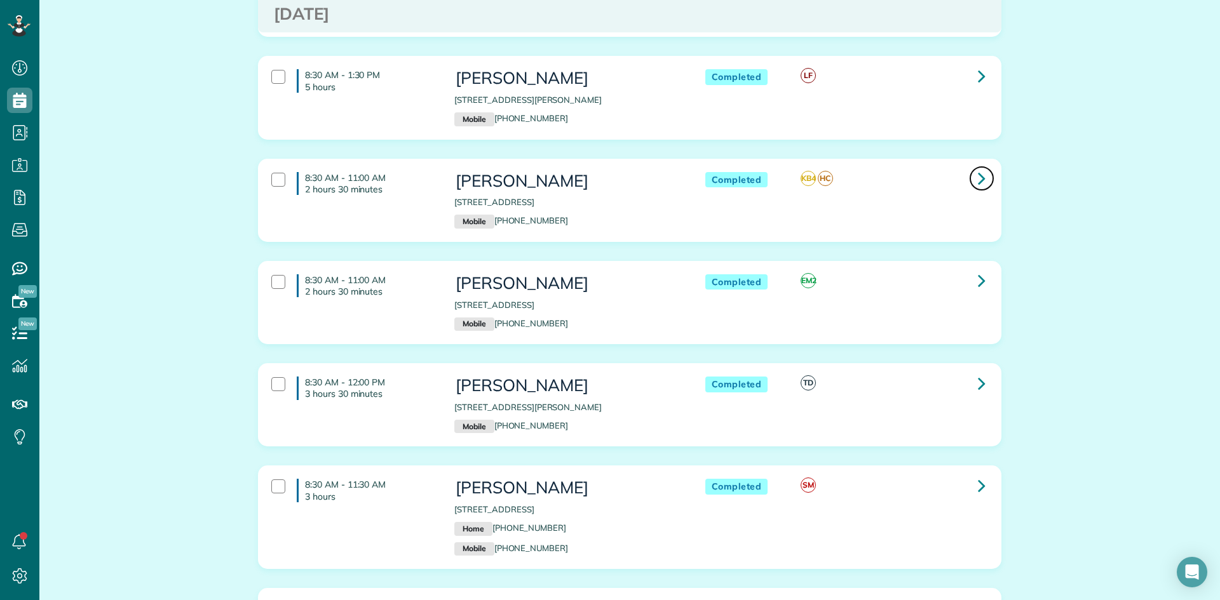
click at [970, 180] on link at bounding box center [981, 178] width 25 height 25
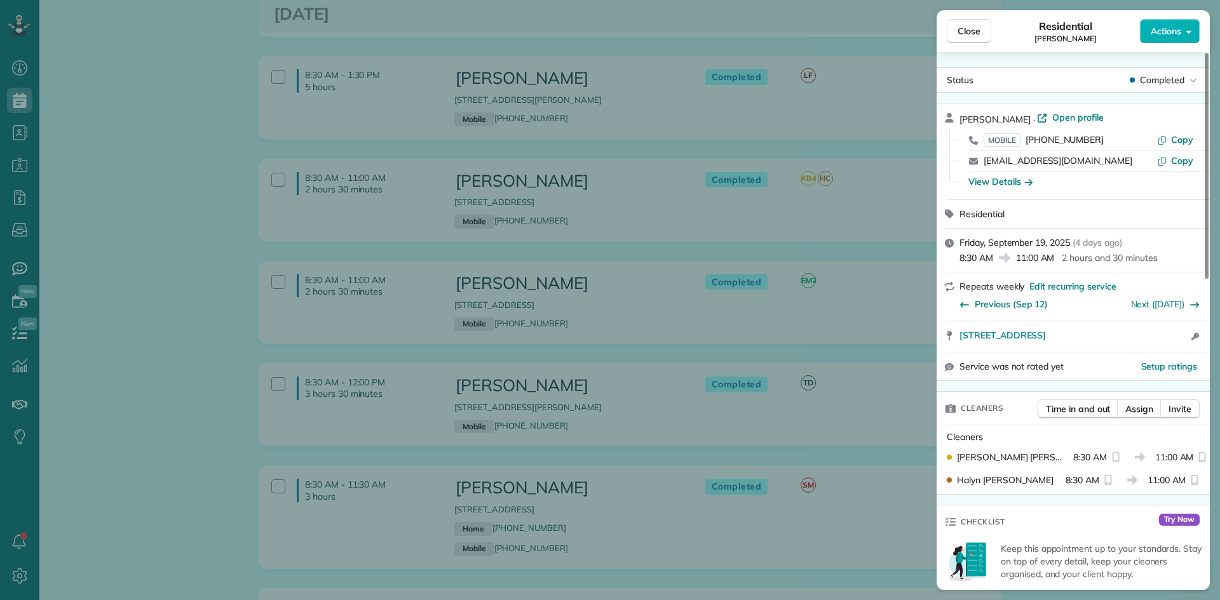
drag, startPoint x: 1028, startPoint y: 120, endPoint x: 959, endPoint y: 120, distance: 69.3
click at [959, 120] on div "Dianne Bowman · Open profile MOBILE (713) 898-1394 Copy mbo1648@aol.com Copy Vi…" at bounding box center [1073, 152] width 273 height 96
drag, startPoint x: 1093, startPoint y: 138, endPoint x: 1027, endPoint y: 138, distance: 65.4
click at [1027, 138] on div "MOBILE (713) 898-1394" at bounding box center [1070, 139] width 173 height 13
click at [966, 31] on span "Close" at bounding box center [969, 31] width 23 height 13
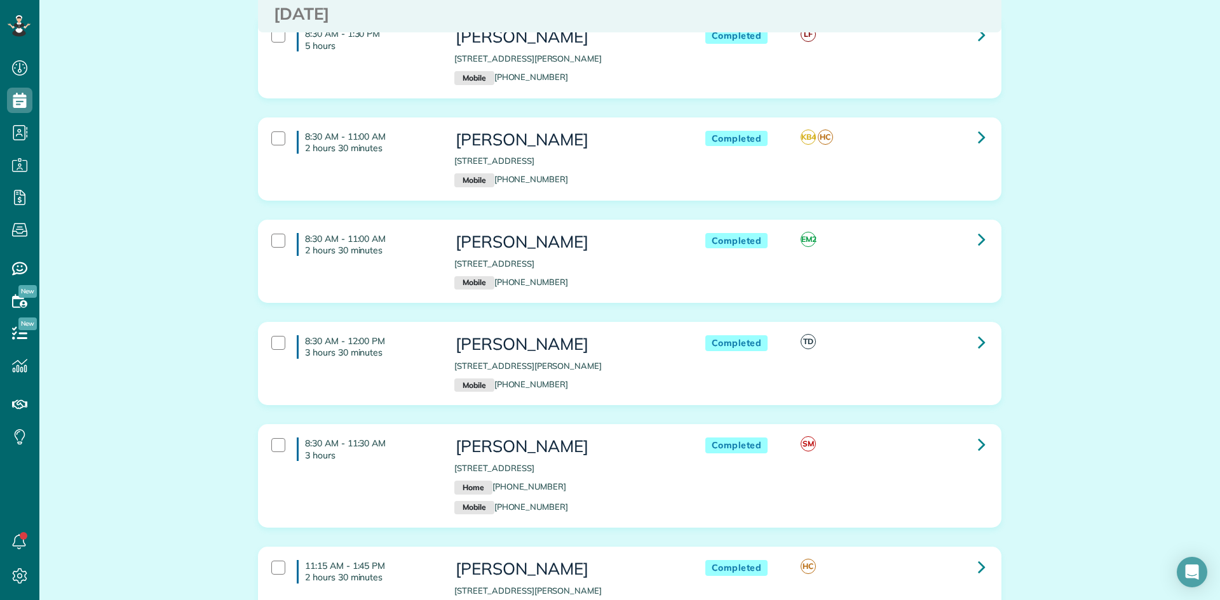
scroll to position [699, 0]
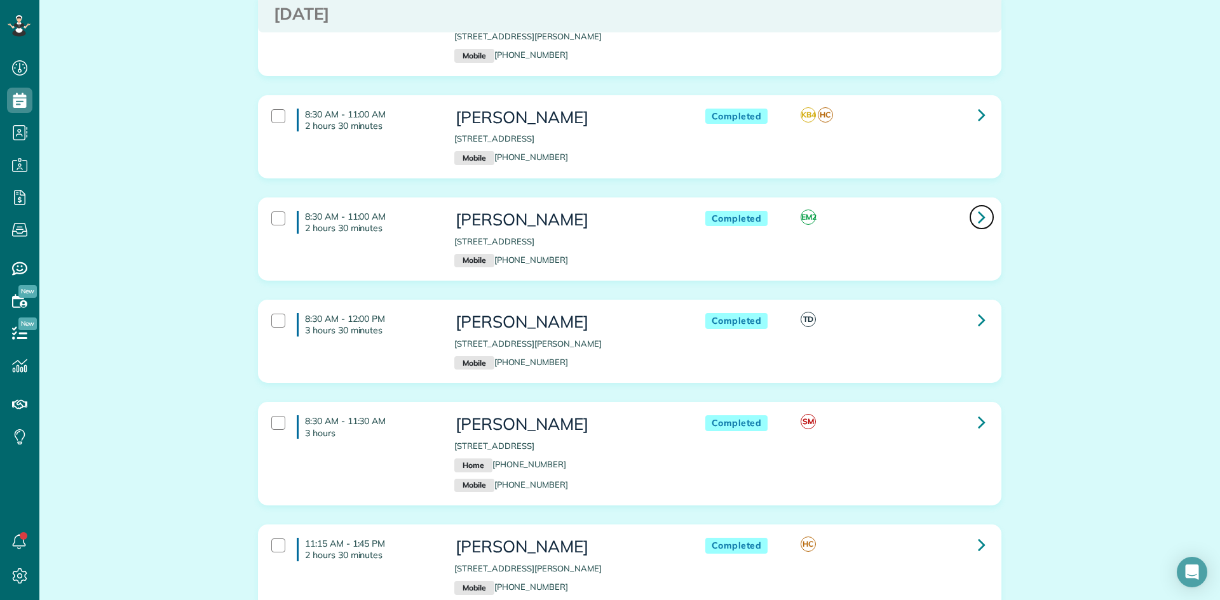
click at [972, 217] on link at bounding box center [981, 217] width 25 height 25
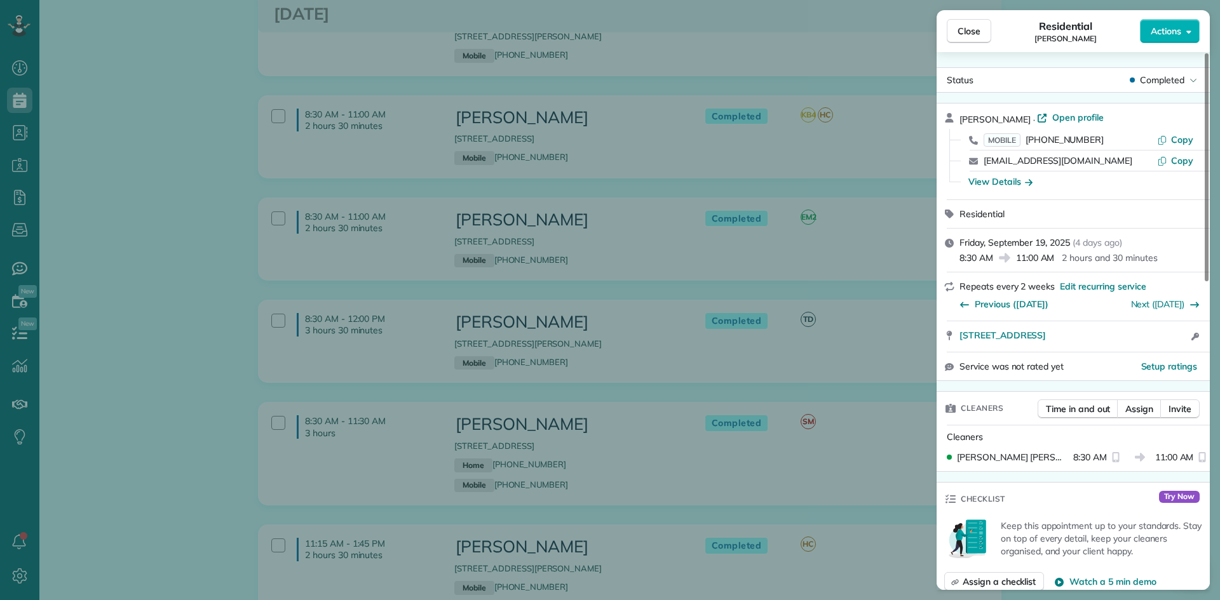
drag, startPoint x: 1039, startPoint y: 121, endPoint x: 962, endPoint y: 121, distance: 76.9
click at [962, 121] on span "Kimberly Dahlstrom" at bounding box center [994, 119] width 71 height 11
drag, startPoint x: 1096, startPoint y: 139, endPoint x: 1027, endPoint y: 144, distance: 69.4
click at [1027, 144] on div "MOBILE (281) 414-3443" at bounding box center [1070, 139] width 173 height 13
click at [963, 29] on span "Close" at bounding box center [969, 31] width 23 height 13
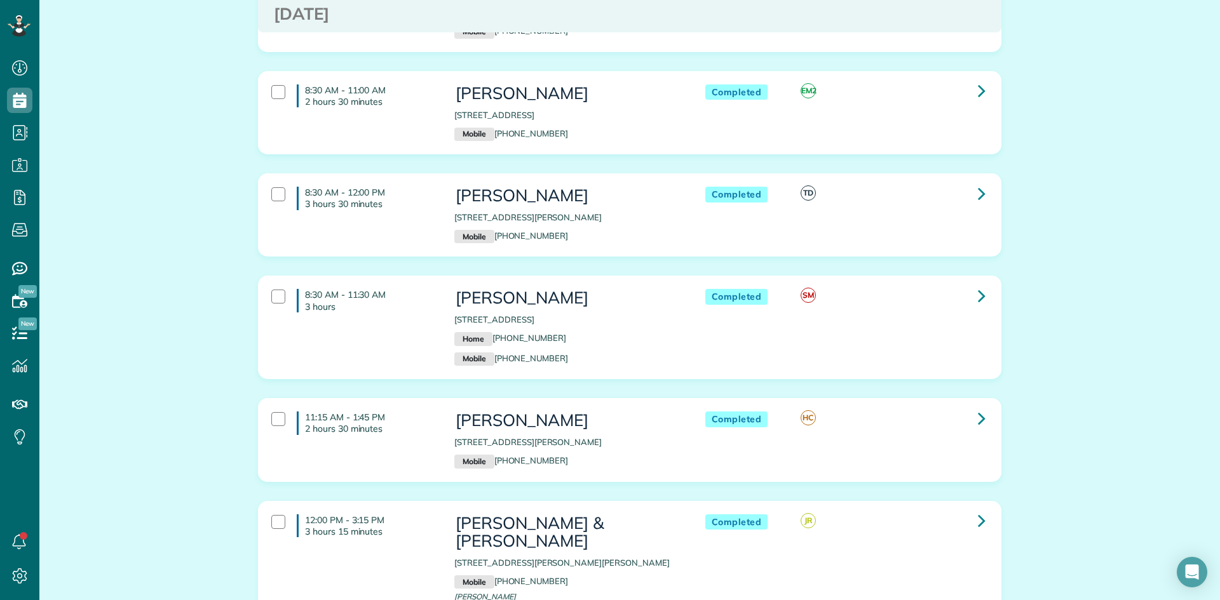
scroll to position [826, 0]
click at [978, 190] on icon at bounding box center [982, 193] width 8 height 22
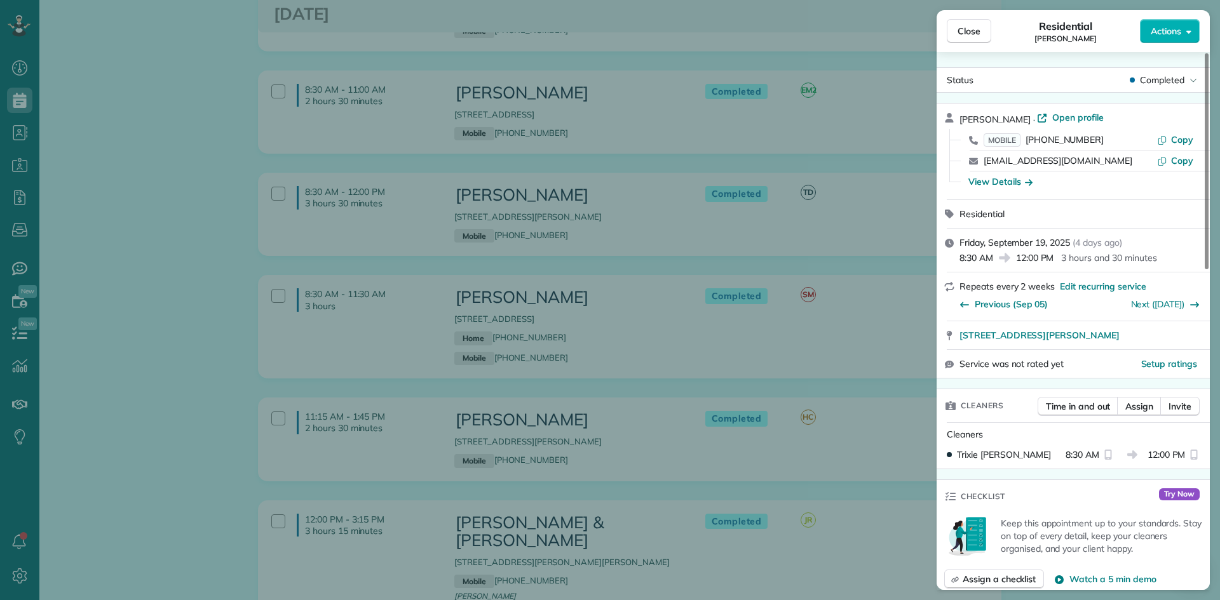
drag, startPoint x: 1009, startPoint y: 121, endPoint x: 959, endPoint y: 121, distance: 49.6
click at [959, 121] on div "Alisa Kuehn · Open profile" at bounding box center [1080, 118] width 243 height 15
drag, startPoint x: 1095, startPoint y: 142, endPoint x: 1031, endPoint y: 142, distance: 64.2
click at [1031, 142] on div "MOBILE (281) 723-8235" at bounding box center [1070, 139] width 173 height 13
click at [968, 38] on button "Close" at bounding box center [969, 31] width 44 height 24
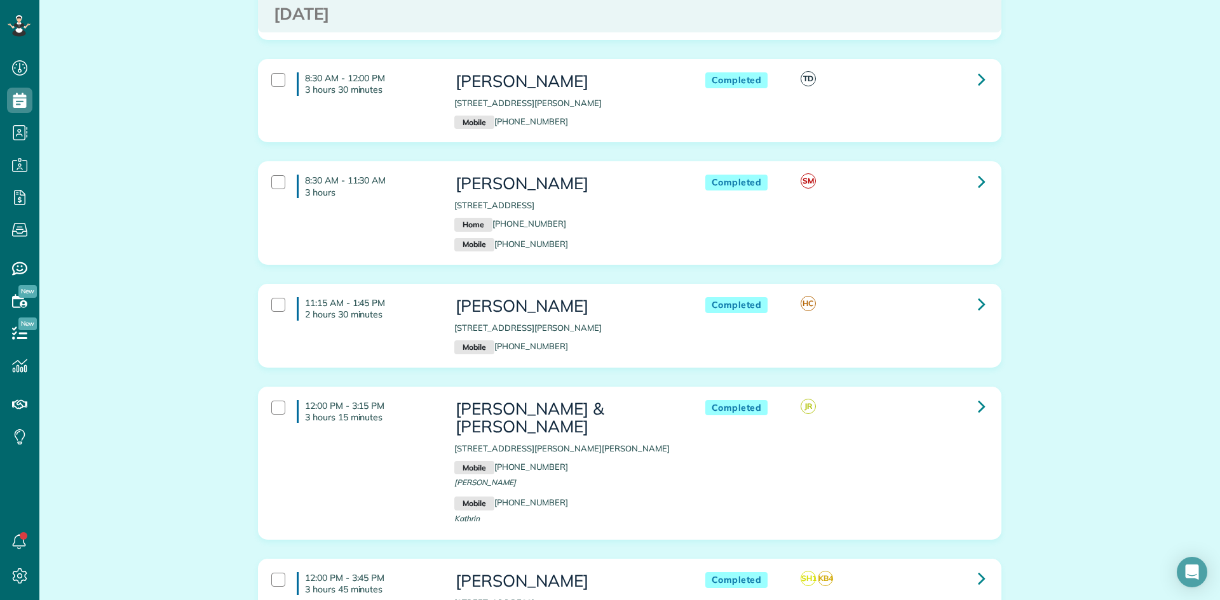
scroll to position [953, 0]
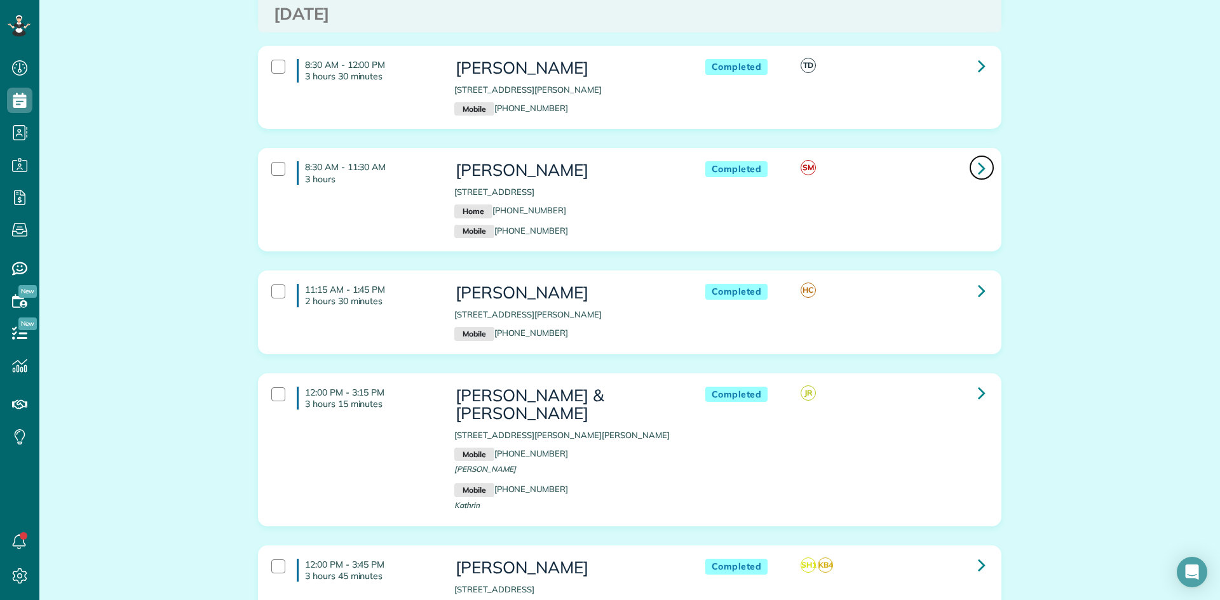
click at [980, 166] on icon at bounding box center [982, 168] width 8 height 22
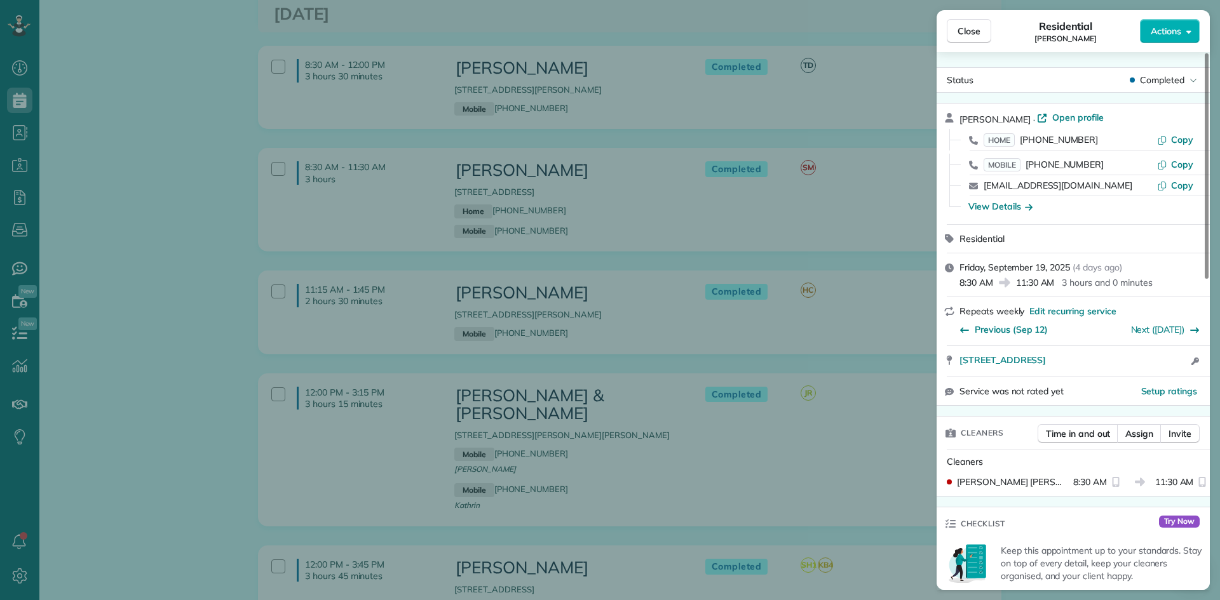
drag, startPoint x: 1020, startPoint y: 119, endPoint x: 961, endPoint y: 118, distance: 59.1
click at [961, 118] on span "Marilyn Walker" at bounding box center [994, 119] width 71 height 11
drag, startPoint x: 1098, startPoint y: 142, endPoint x: 1026, endPoint y: 142, distance: 72.4
click at [1026, 142] on div "HOME (281) 482-0541" at bounding box center [1070, 139] width 173 height 13
click at [965, 35] on span "Close" at bounding box center [969, 31] width 23 height 13
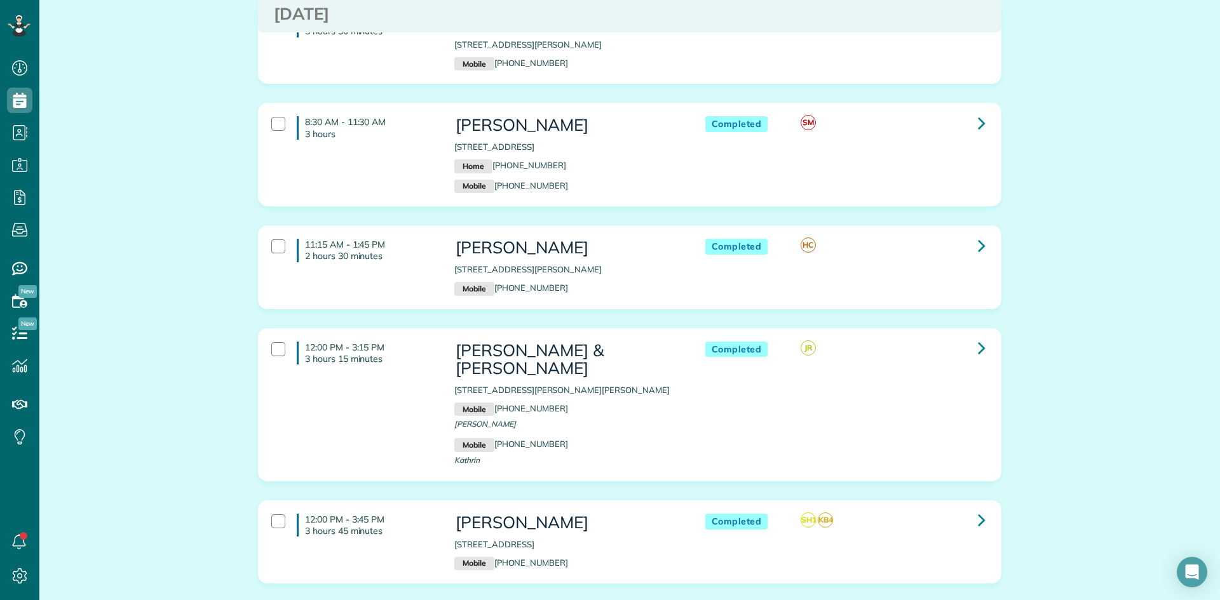
scroll to position [1080, 0]
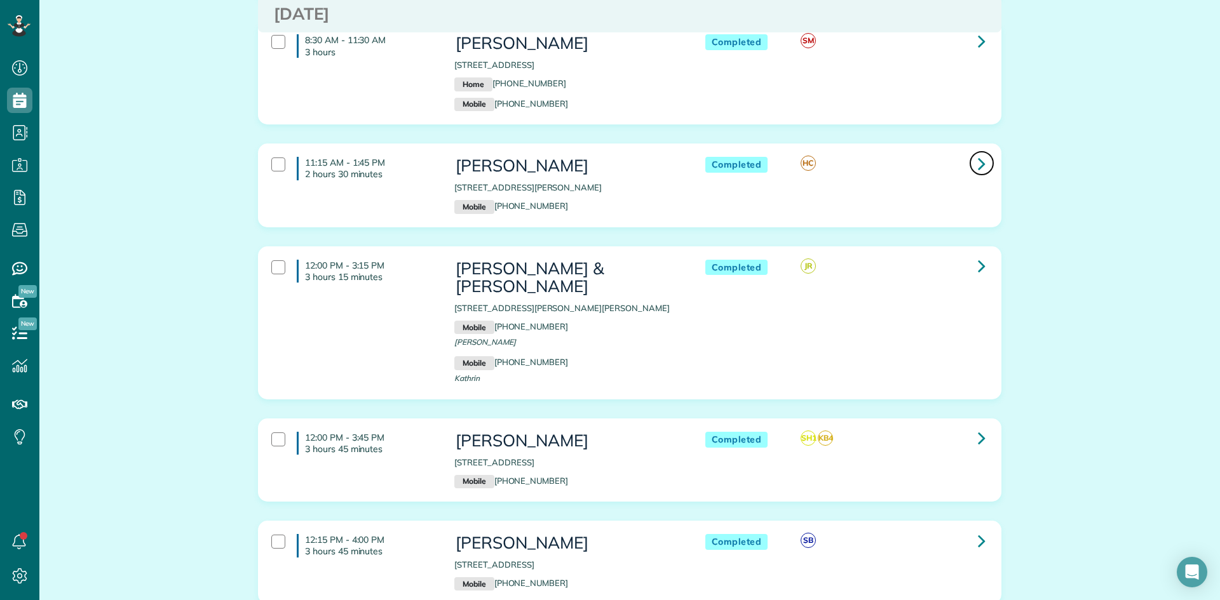
click at [978, 159] on icon at bounding box center [982, 163] width 8 height 22
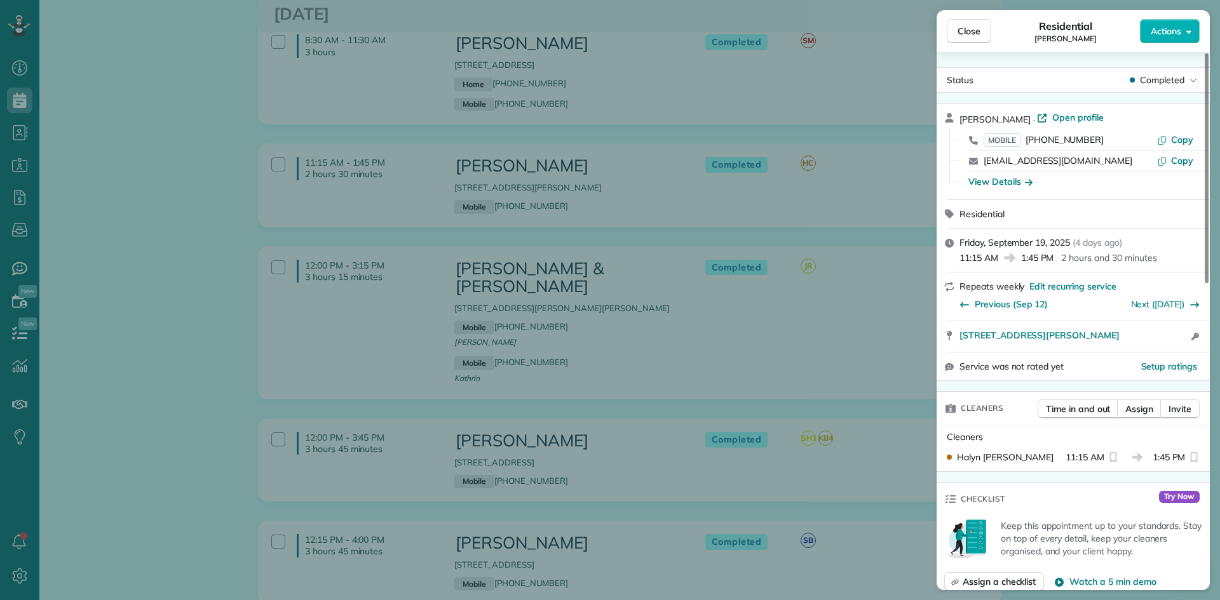
drag, startPoint x: 1021, startPoint y: 121, endPoint x: 957, endPoint y: 119, distance: 64.2
click at [957, 119] on div "Jonas Vilander · Open profile MOBILE (832) 993-2673 Copy jonas@vilander.net Cop…" at bounding box center [1073, 152] width 273 height 96
drag, startPoint x: 1094, startPoint y: 140, endPoint x: 1024, endPoint y: 140, distance: 69.9
click at [1024, 140] on div "MOBILE (832) 993-2673" at bounding box center [1070, 139] width 173 height 13
click at [975, 30] on span "Close" at bounding box center [969, 31] width 23 height 13
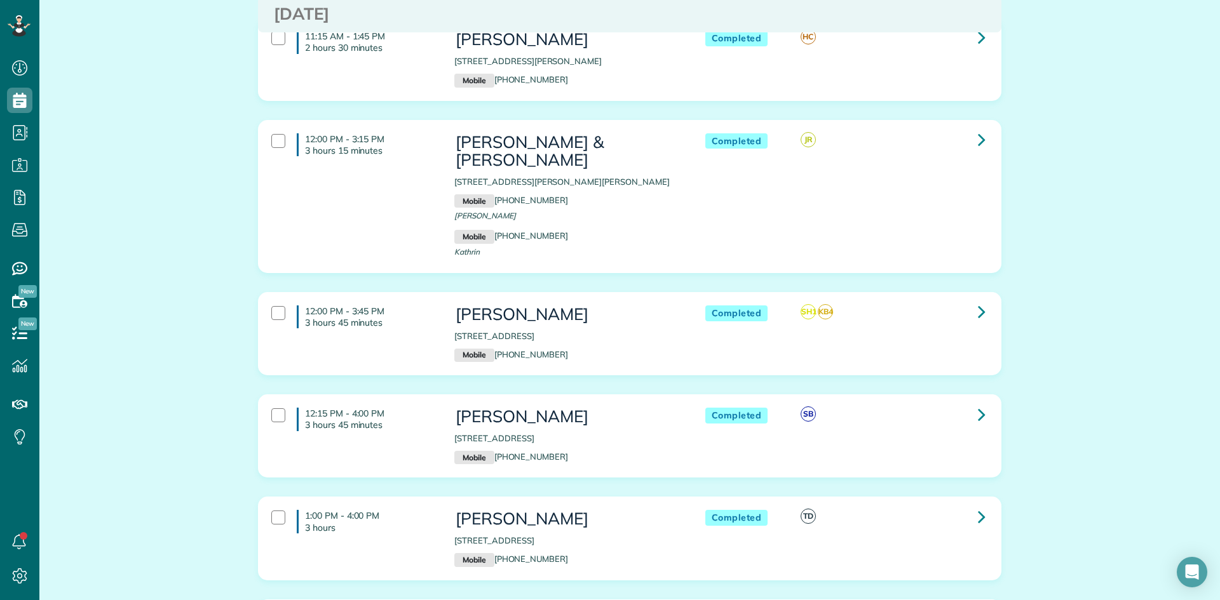
scroll to position [1207, 0]
click at [978, 137] on icon at bounding box center [982, 139] width 8 height 22
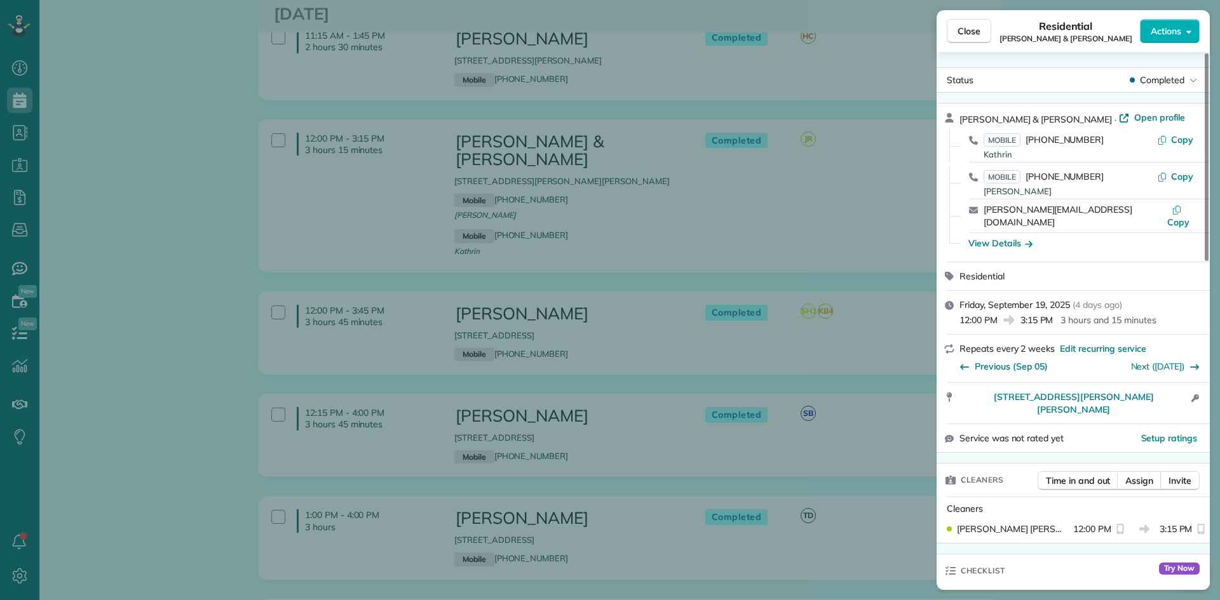
drag, startPoint x: 1055, startPoint y: 118, endPoint x: 959, endPoint y: 116, distance: 96.0
click at [959, 116] on div "Jason & Kathrin Bentley · Open profile MOBILE (713) 705-8222 Kathrin Copy MOBIL…" at bounding box center [1073, 183] width 273 height 158
drag, startPoint x: 1098, startPoint y: 142, endPoint x: 1031, endPoint y: 142, distance: 67.4
click at [1031, 142] on div "MOBILE (713) 705-8222 Kathrin" at bounding box center [1070, 145] width 173 height 25
click at [957, 37] on button "Close" at bounding box center [969, 31] width 44 height 24
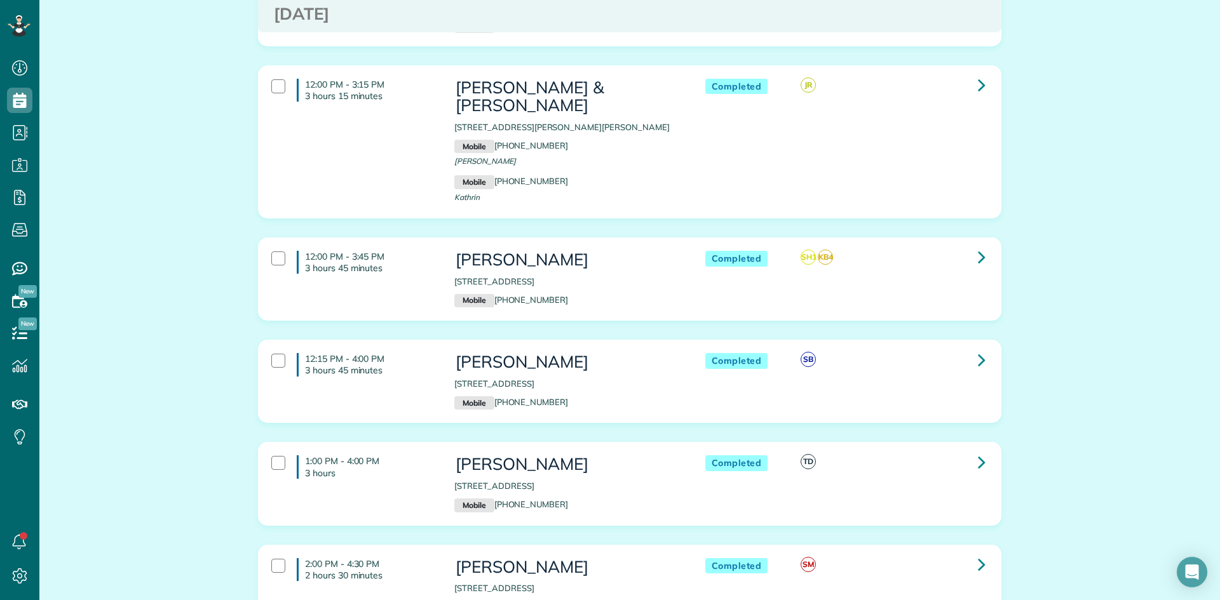
scroll to position [1334, 0]
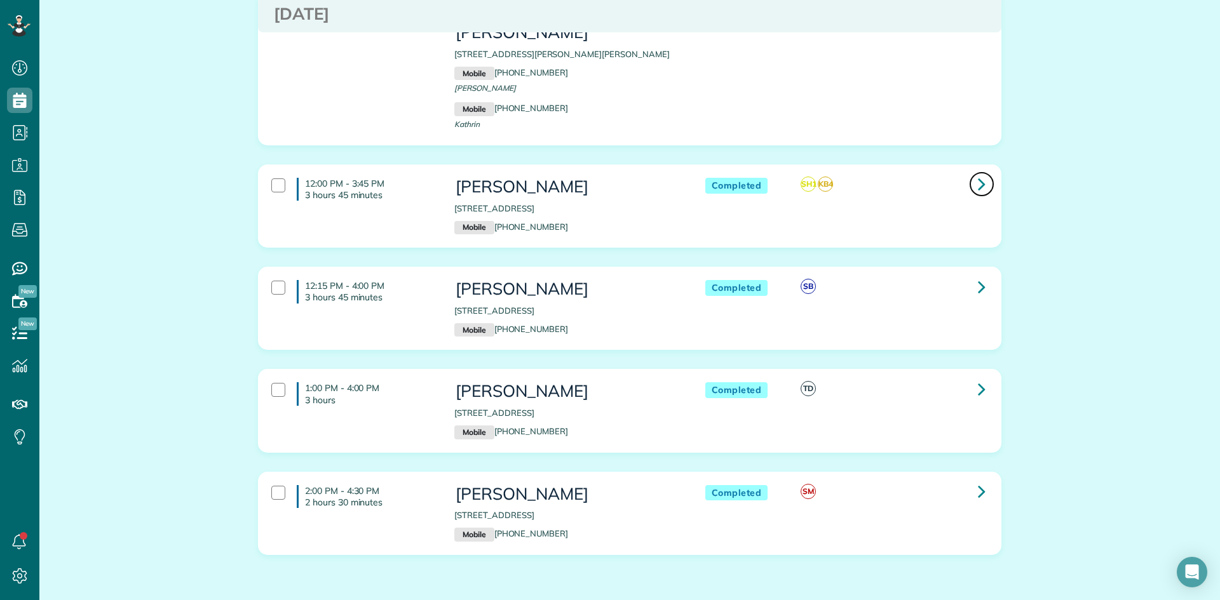
click at [979, 173] on icon at bounding box center [982, 184] width 8 height 22
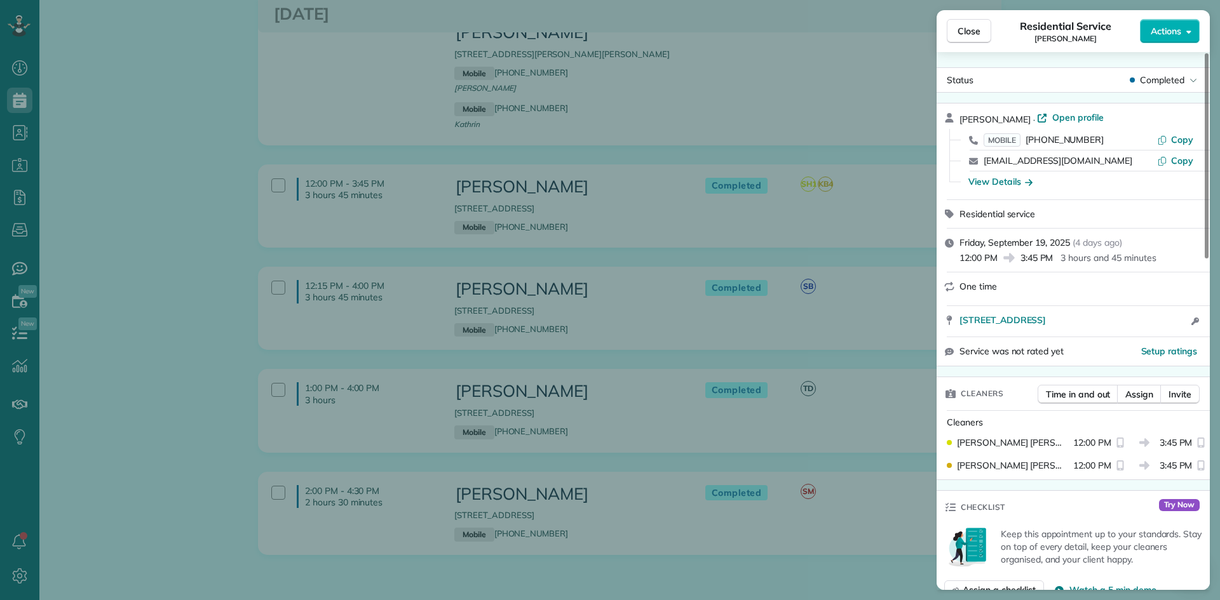
drag, startPoint x: 1006, startPoint y: 118, endPoint x: 959, endPoint y: 118, distance: 47.0
click at [959, 118] on div "June Ledet · Open profile" at bounding box center [1080, 118] width 243 height 15
drag, startPoint x: 1095, startPoint y: 139, endPoint x: 1023, endPoint y: 146, distance: 72.8
click at [1023, 146] on div "MOBILE (713) 553-9350" at bounding box center [1070, 139] width 173 height 13
click at [970, 32] on span "Close" at bounding box center [969, 31] width 23 height 13
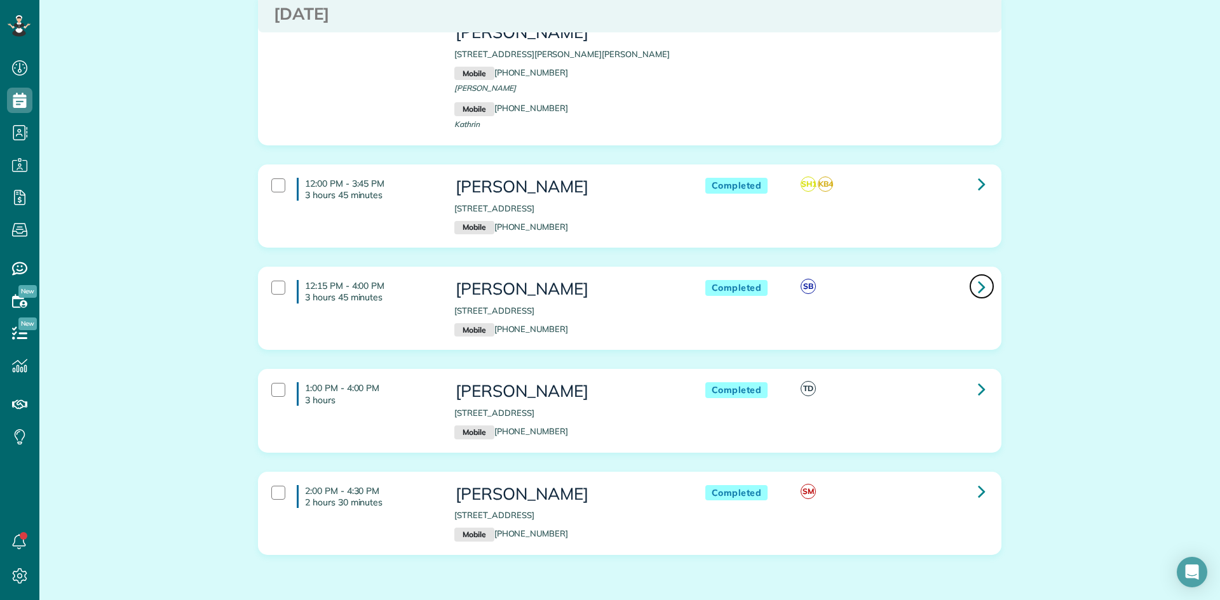
click at [978, 276] on icon at bounding box center [982, 287] width 8 height 22
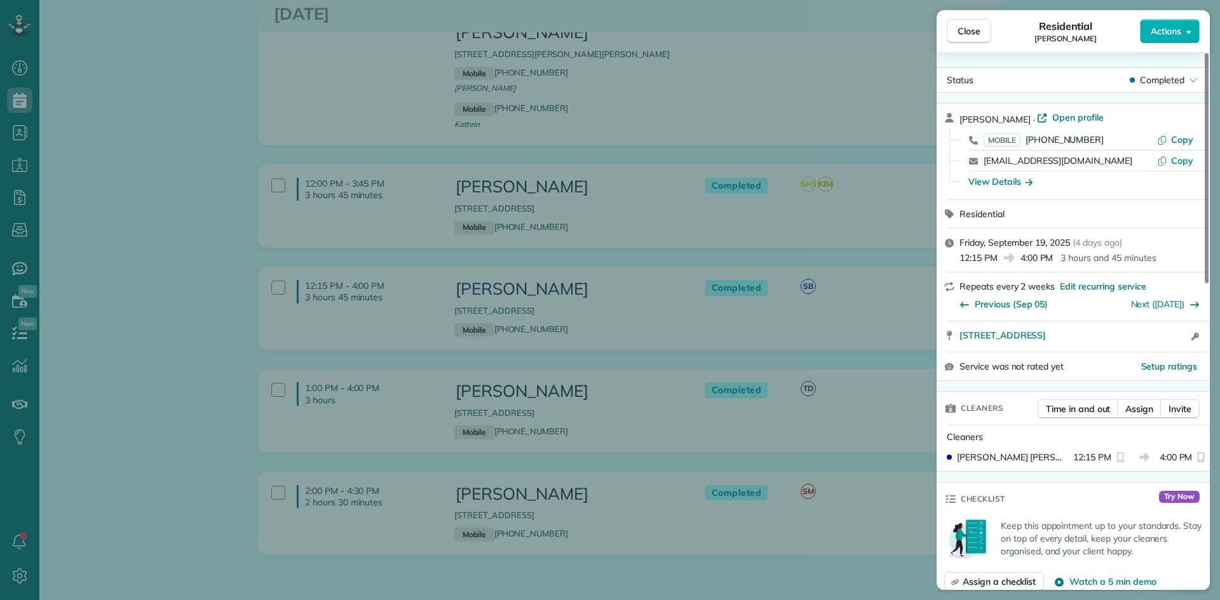
drag, startPoint x: 1010, startPoint y: 120, endPoint x: 958, endPoint y: 120, distance: 52.1
click at [958, 120] on div "Sandy Black · Open profile MOBILE (832) 915-8032 Copy shooper73@yahoo.com Copy …" at bounding box center [1073, 152] width 273 height 96
drag, startPoint x: 1097, startPoint y: 141, endPoint x: 1031, endPoint y: 141, distance: 66.1
click at [1031, 141] on div "MOBILE (832) 915-8032" at bounding box center [1070, 139] width 173 height 13
click at [972, 30] on span "Close" at bounding box center [969, 31] width 23 height 13
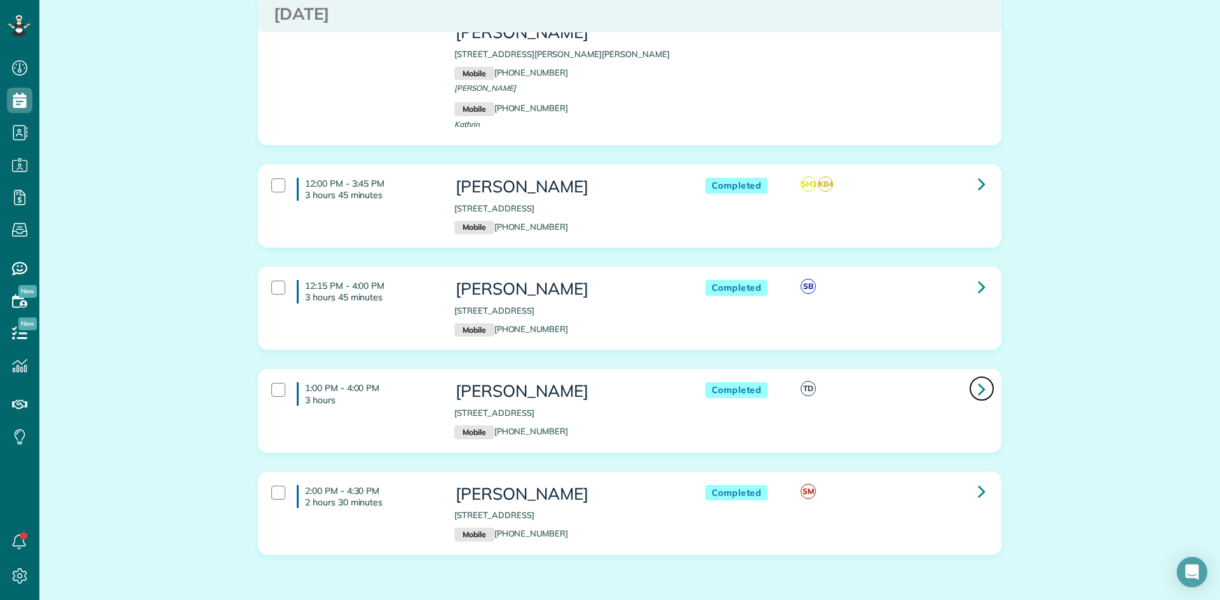
click at [978, 378] on icon at bounding box center [982, 389] width 8 height 22
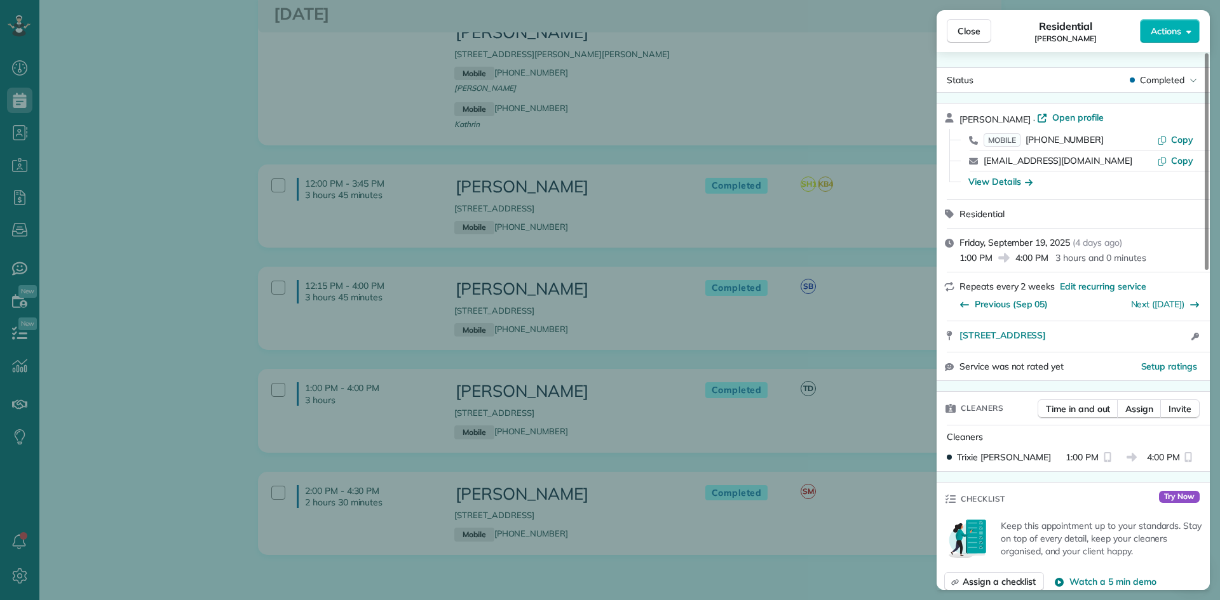
drag, startPoint x: 1015, startPoint y: 118, endPoint x: 959, endPoint y: 121, distance: 55.4
click at [959, 121] on span "Alyssa Kmety" at bounding box center [994, 119] width 71 height 11
drag, startPoint x: 1101, startPoint y: 139, endPoint x: 1031, endPoint y: 145, distance: 70.1
click at [1031, 145] on div "MOBILE (979) 299-4044" at bounding box center [1070, 139] width 173 height 13
click at [968, 29] on span "Close" at bounding box center [969, 31] width 23 height 13
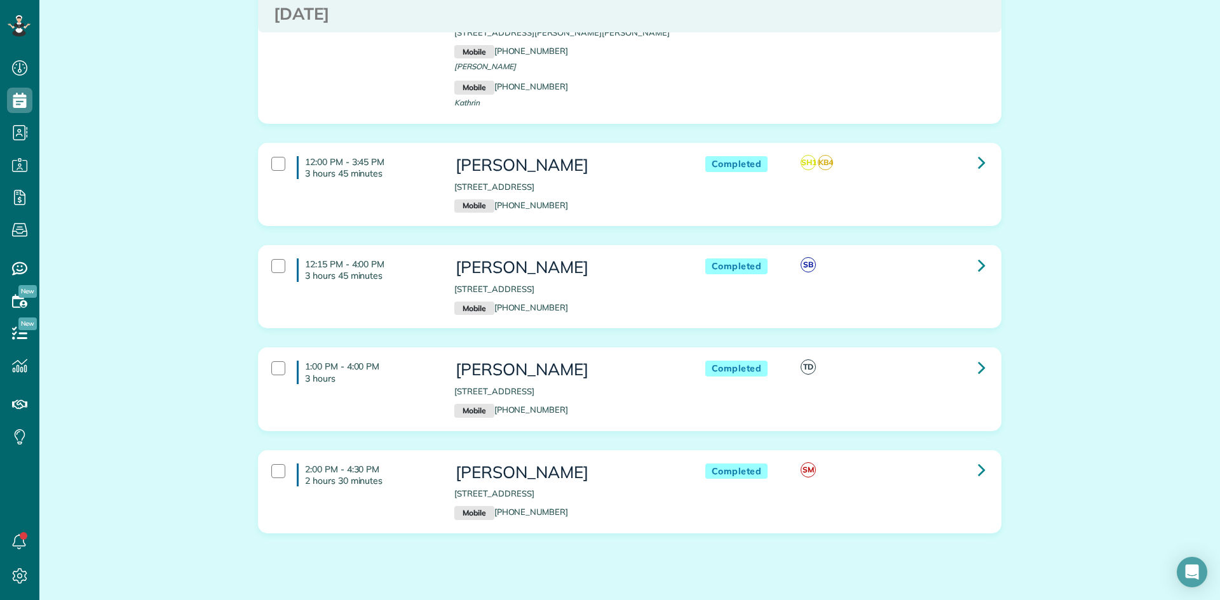
scroll to position [1366, 0]
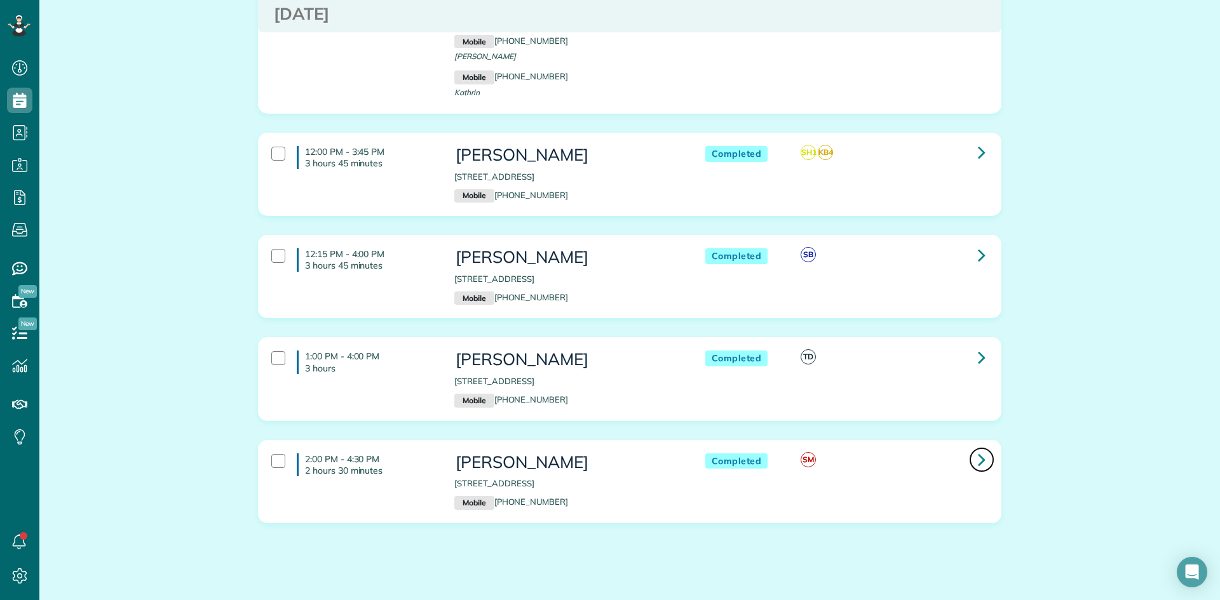
click at [978, 449] on icon at bounding box center [982, 460] width 8 height 22
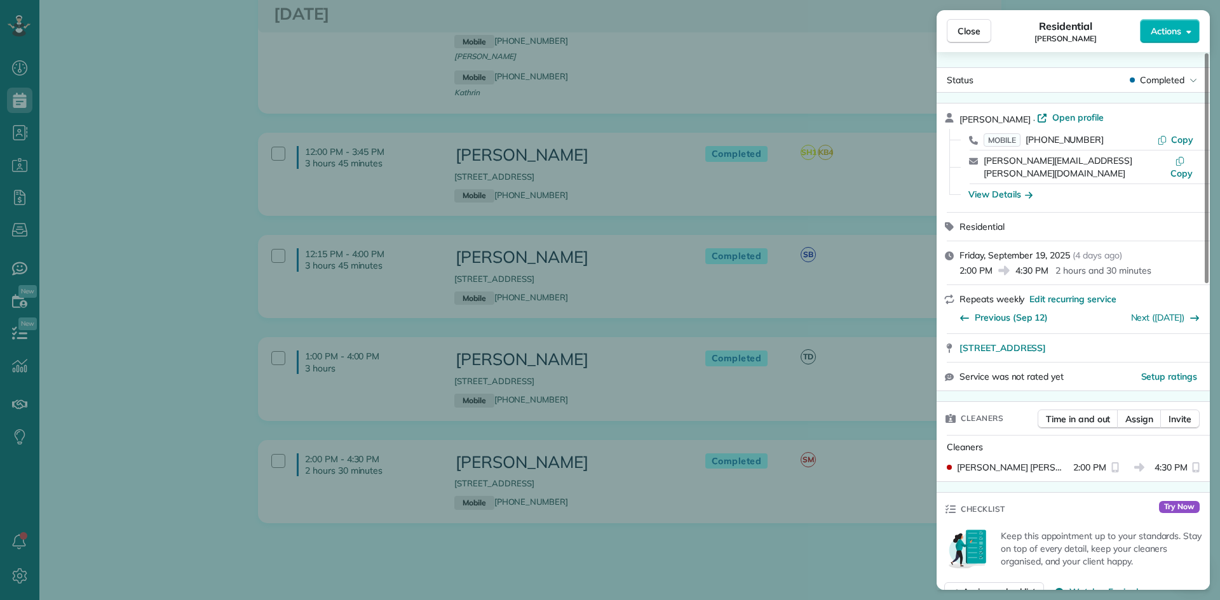
drag, startPoint x: 1010, startPoint y: 120, endPoint x: 961, endPoint y: 121, distance: 48.9
click at [961, 121] on span "Sandra Buso" at bounding box center [994, 119] width 71 height 11
drag, startPoint x: 1096, startPoint y: 142, endPoint x: 1031, endPoint y: 143, distance: 65.5
click at [1031, 143] on div "MOBILE (281) 513-2395" at bounding box center [1070, 139] width 173 height 13
